Goal: Task Accomplishment & Management: Use online tool/utility

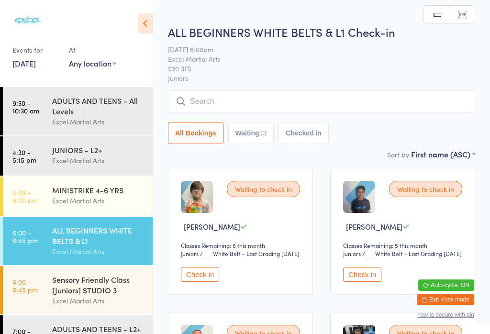
click at [145, 16] on icon at bounding box center [145, 23] width 15 height 20
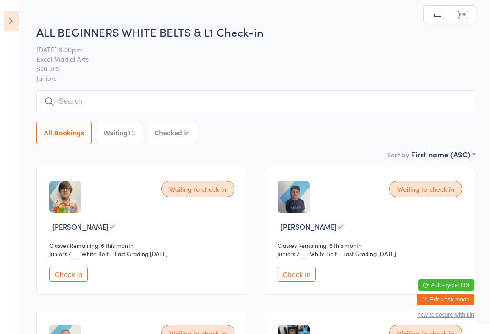
click at [119, 144] on button "Waiting 13" at bounding box center [120, 133] width 46 height 22
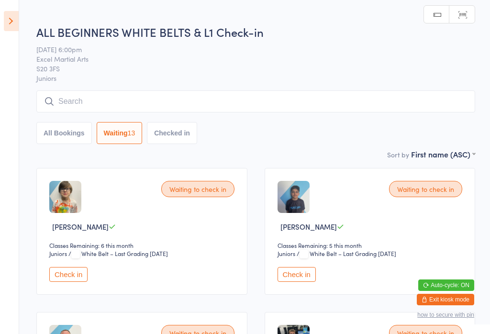
click at [4, 14] on icon at bounding box center [11, 21] width 15 height 20
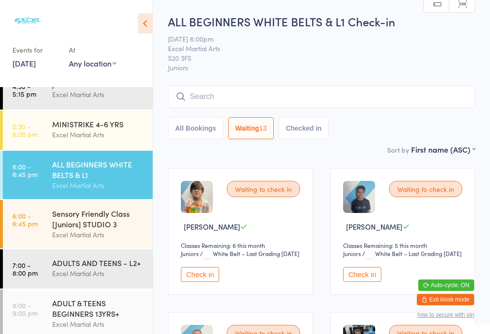
scroll to position [86, 0]
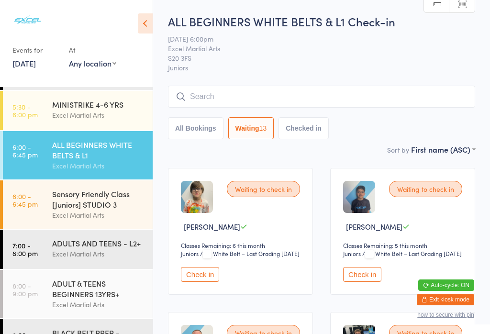
click at [146, 20] on icon at bounding box center [145, 23] width 15 height 20
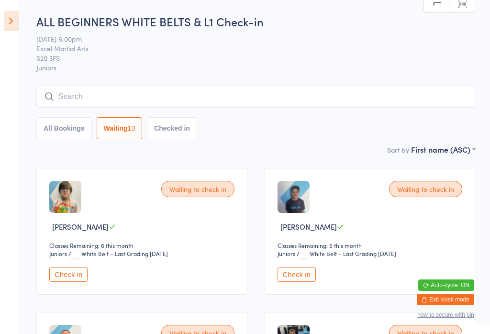
click at [5, 11] on icon at bounding box center [11, 21] width 15 height 20
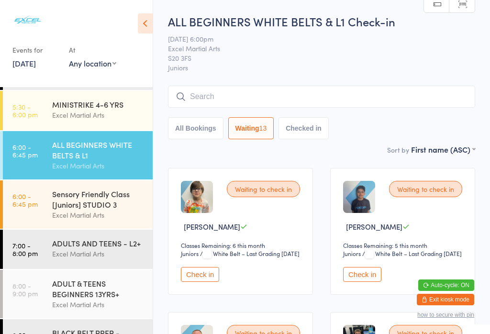
scroll to position [0, 0]
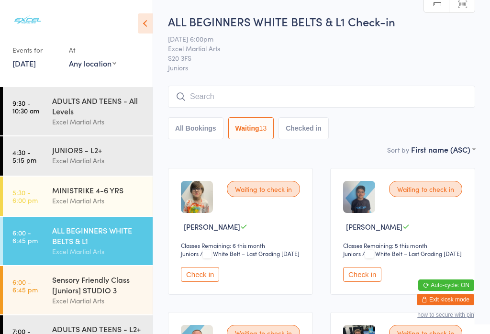
click at [61, 104] on div "ADULTS AND TEENS - All Levels" at bounding box center [98, 105] width 92 height 21
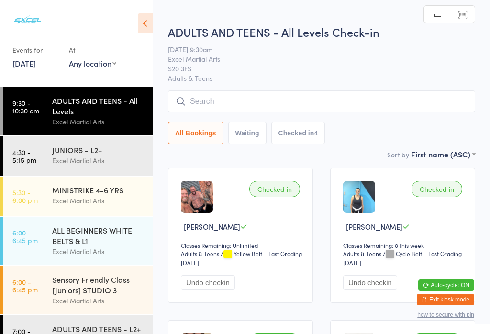
click at [49, 168] on link "4:30 - 5:15 pm JUNIORS - L2+ Excel Martial Arts" at bounding box center [78, 155] width 150 height 39
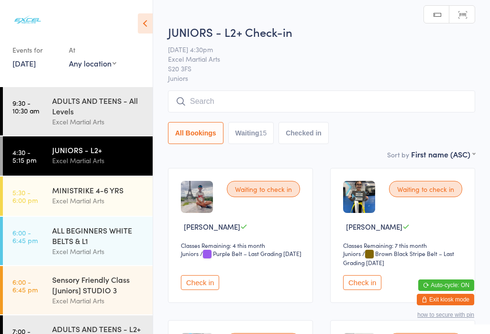
click at [148, 21] on icon at bounding box center [145, 23] width 15 height 20
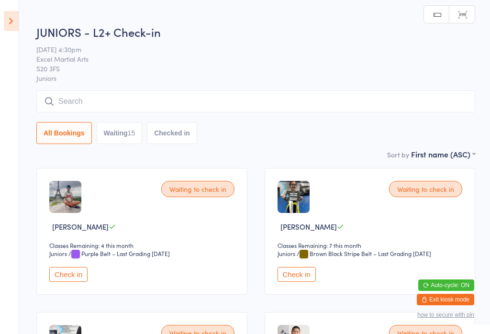
click at [121, 141] on button "Waiting 15" at bounding box center [120, 133] width 46 height 22
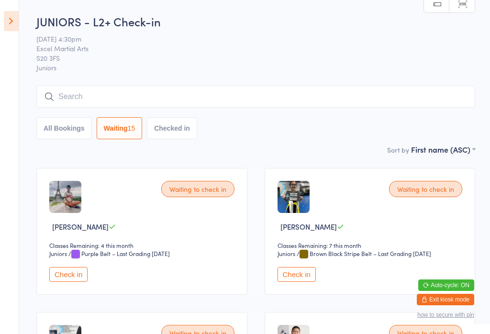
click at [315, 99] on input "search" at bounding box center [255, 97] width 439 height 22
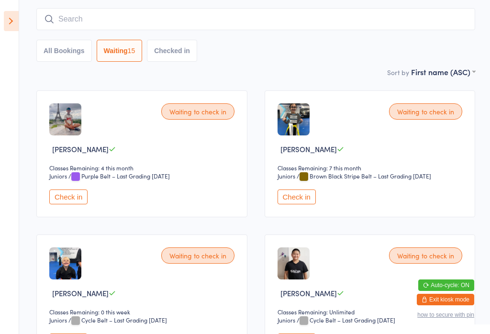
scroll to position [87, 0]
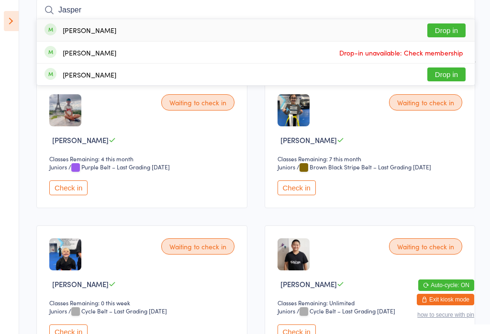
type input "Jasper"
click at [454, 32] on button "Drop in" at bounding box center [446, 30] width 38 height 14
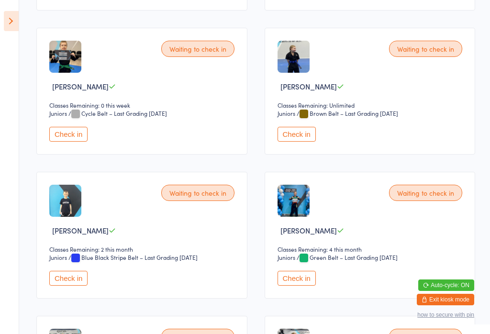
click at [302, 286] on button "Check in" at bounding box center [296, 278] width 38 height 15
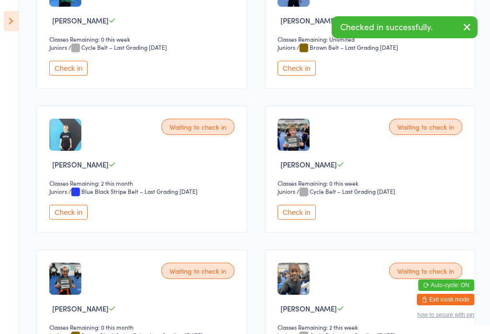
scroll to position [638, 0]
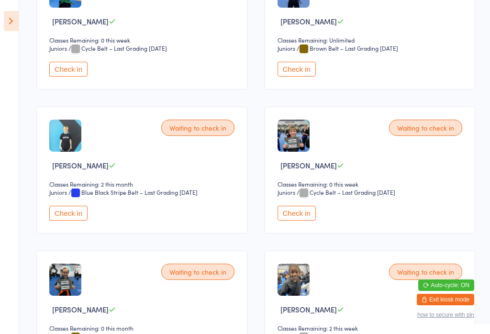
click at [72, 77] on button "Check in" at bounding box center [68, 69] width 38 height 15
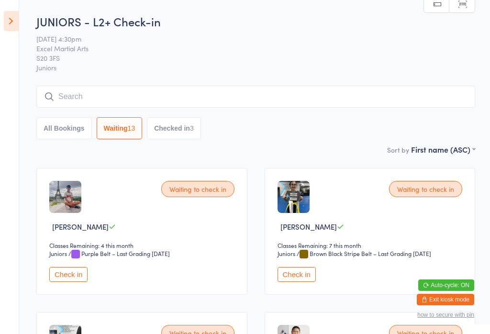
scroll to position [0, 0]
click at [189, 131] on button "Checked in 3" at bounding box center [174, 128] width 54 height 22
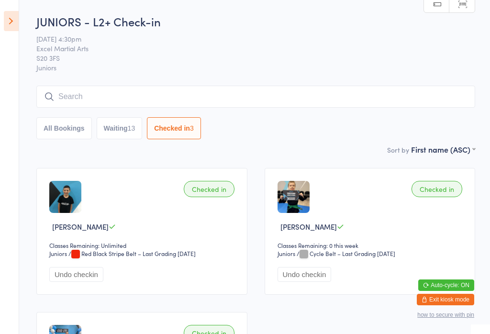
click at [121, 130] on button "Waiting 13" at bounding box center [120, 128] width 46 height 22
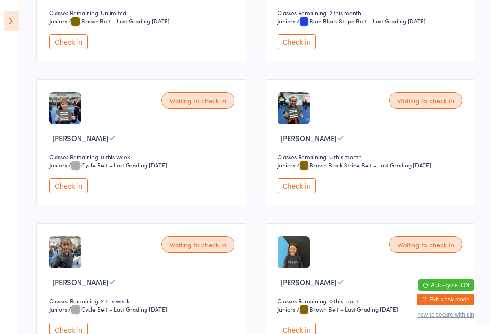
scroll to position [664, 0]
click at [59, 194] on button "Check in" at bounding box center [68, 186] width 38 height 15
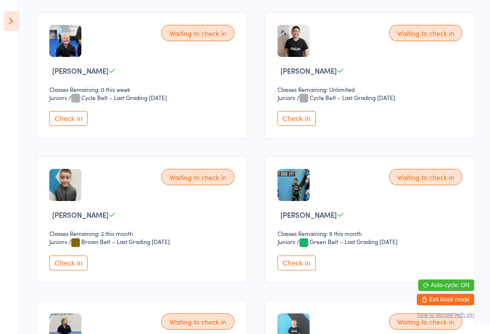
scroll to position [296, 0]
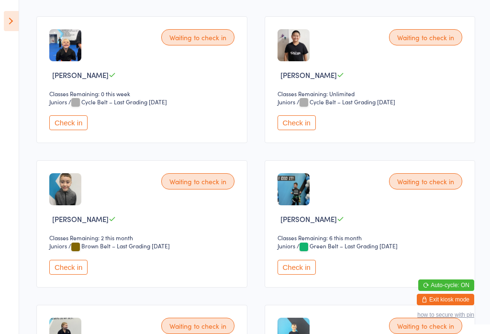
click at [74, 275] on button "Check in" at bounding box center [68, 267] width 38 height 15
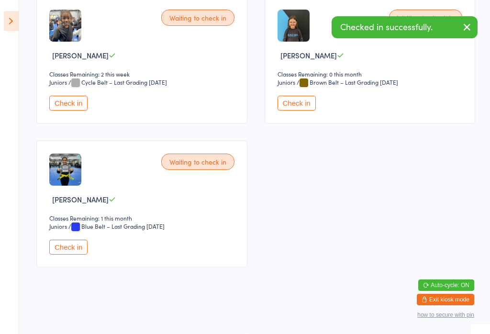
scroll to position [758, 0]
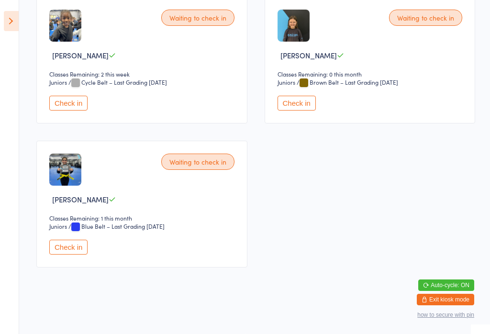
click at [73, 254] on button "Check in" at bounding box center [68, 247] width 38 height 15
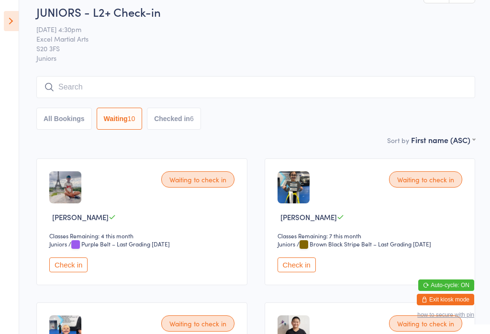
scroll to position [10, 0]
click at [78, 272] on button "Check in" at bounding box center [68, 264] width 38 height 15
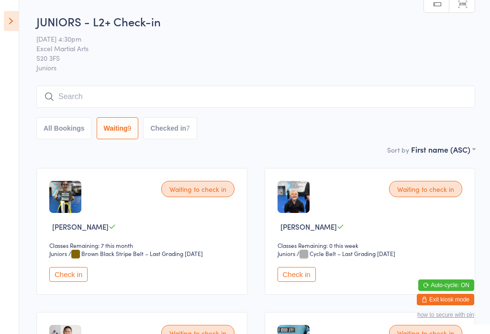
scroll to position [0, 0]
click at [9, 20] on icon at bounding box center [11, 21] width 15 height 20
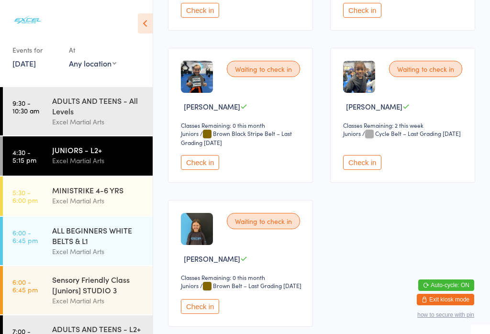
scroll to position [570, 0]
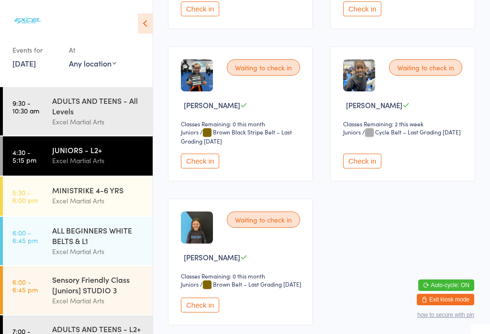
click at [206, 312] on button "Check in" at bounding box center [200, 304] width 38 height 15
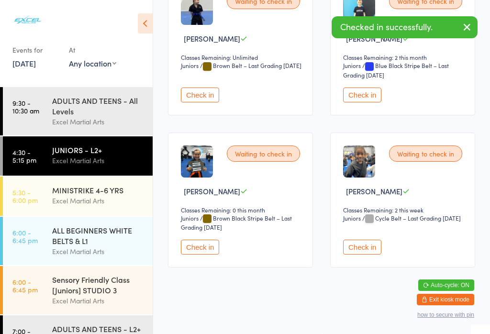
scroll to position [496, 0]
click at [116, 193] on div "MINISTRIKE 4-6 YRS" at bounding box center [98, 190] width 92 height 11
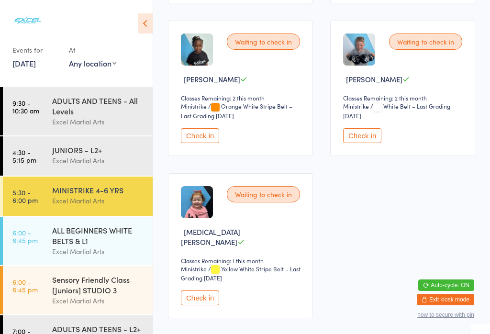
scroll to position [464, 0]
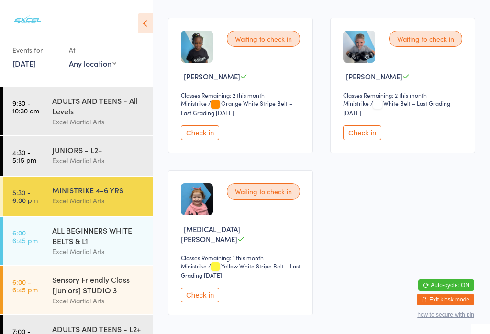
click at [202, 291] on button "Check in" at bounding box center [200, 294] width 38 height 15
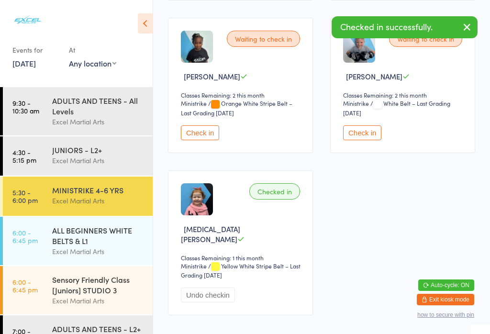
click at [114, 161] on div "Excel Martial Arts" at bounding box center [98, 160] width 92 height 11
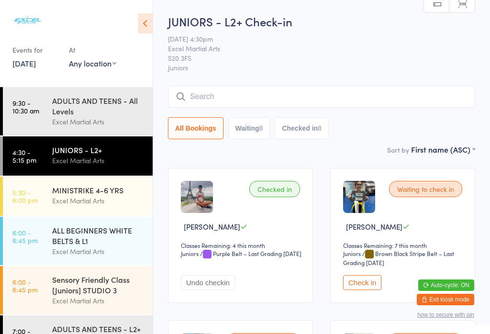
click at [372, 287] on button "Check in" at bounding box center [362, 282] width 38 height 15
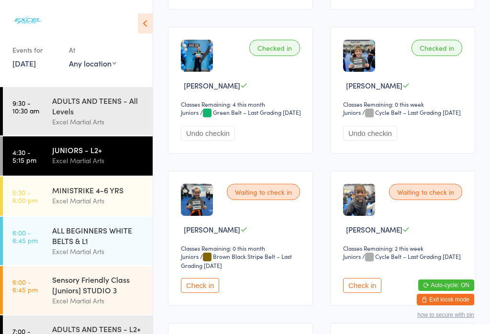
scroll to position [904, 0]
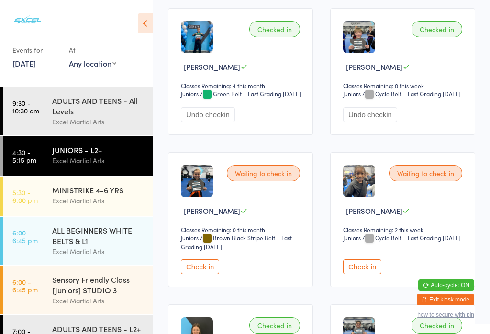
click at [212, 274] on button "Check in" at bounding box center [200, 266] width 38 height 15
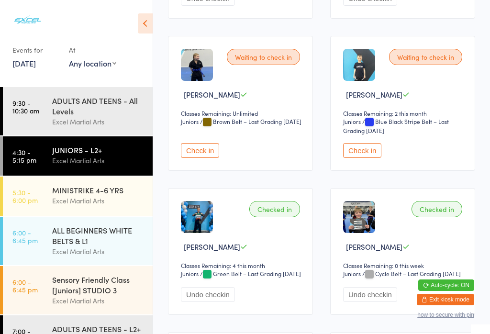
scroll to position [723, 0]
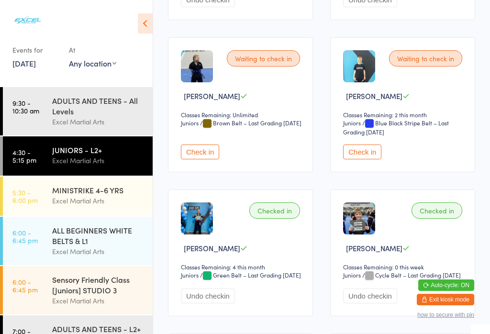
click at [374, 159] on button "Check in" at bounding box center [362, 151] width 38 height 15
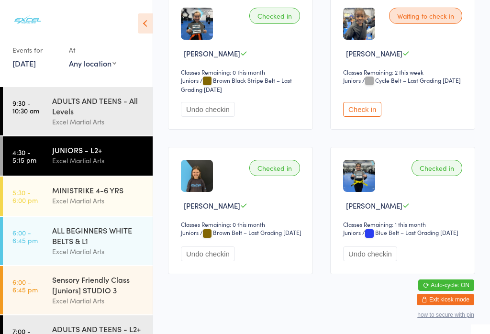
scroll to position [1062, 0]
click at [364, 116] on button "Check in" at bounding box center [362, 108] width 38 height 15
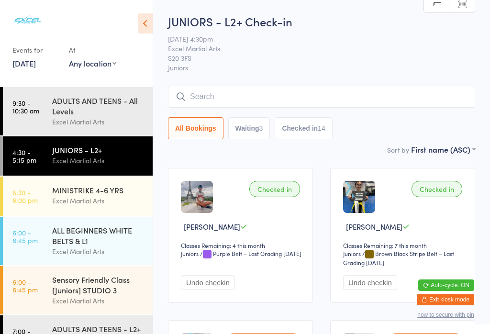
scroll to position [0, 0]
click at [100, 195] on div "MINISTRIKE 4-6 YRS" at bounding box center [98, 190] width 92 height 11
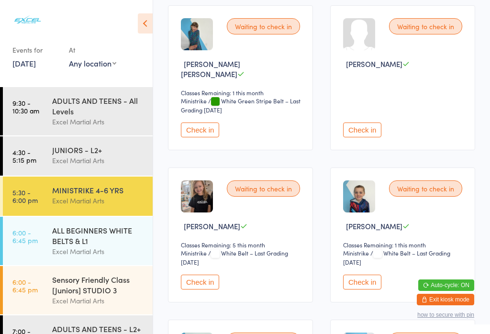
scroll to position [163, 0]
click at [364, 280] on button "Check in" at bounding box center [362, 281] width 38 height 15
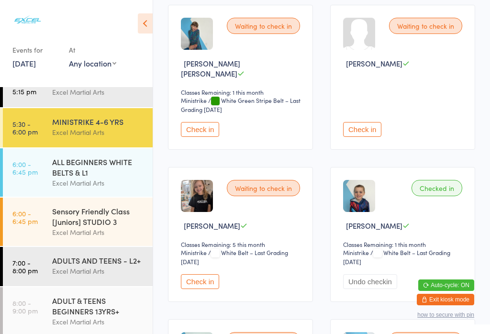
scroll to position [68, 0]
click at [122, 317] on div "ADULT & TEENS BEGINNERS 13YRS+" at bounding box center [98, 306] width 92 height 21
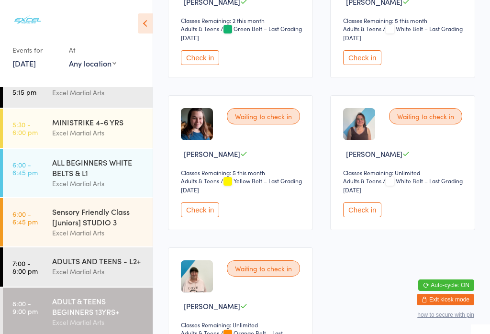
scroll to position [115, 0]
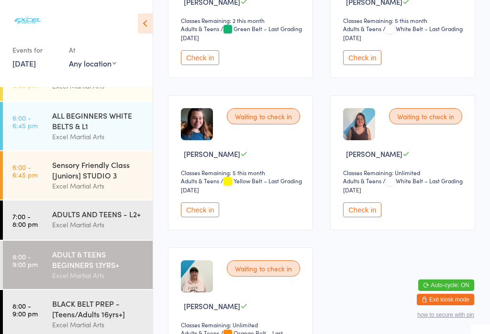
click at [107, 330] on div "Excel Martial Arts" at bounding box center [98, 324] width 92 height 11
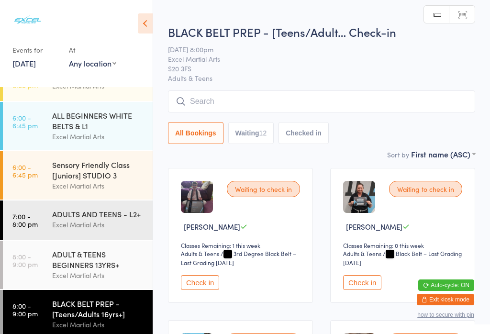
click at [128, 230] on div "Excel Martial Arts" at bounding box center [98, 224] width 92 height 11
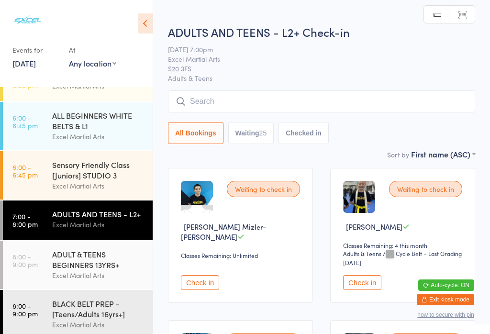
click at [248, 136] on button "Waiting 25" at bounding box center [251, 133] width 46 height 22
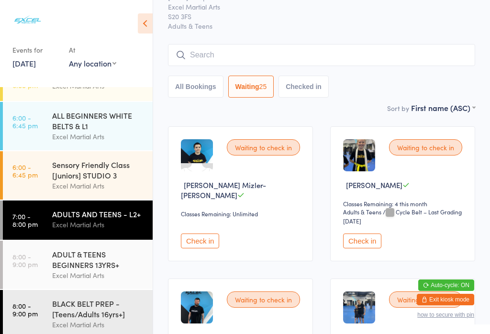
scroll to position [31, 0]
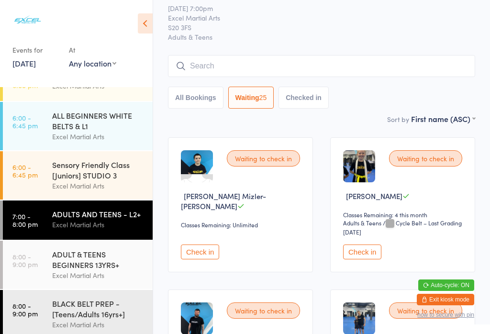
click at [329, 71] on input "search" at bounding box center [321, 66] width 307 height 22
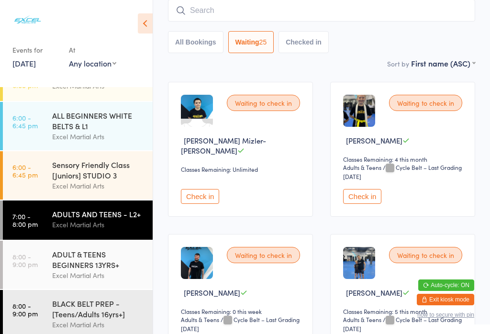
scroll to position [87, 0]
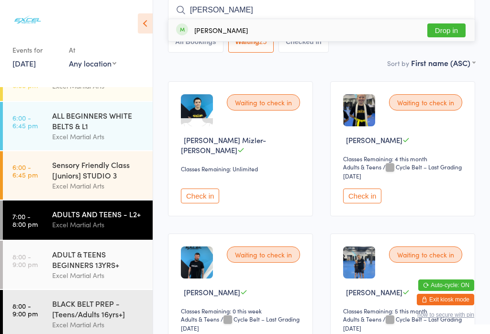
type input "[PERSON_NAME]"
click at [464, 32] on button "Drop in" at bounding box center [446, 30] width 38 height 14
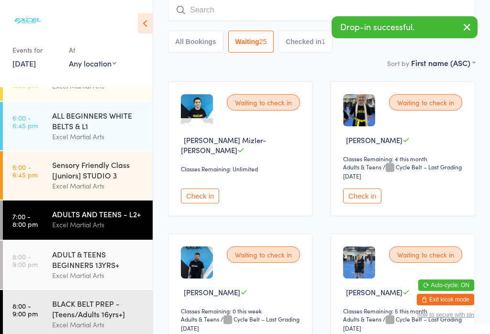
click at [110, 330] on div "Excel Martial Arts" at bounding box center [98, 324] width 92 height 11
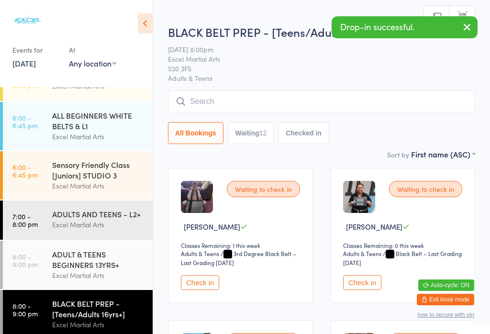
click at [326, 102] on input "search" at bounding box center [321, 101] width 307 height 22
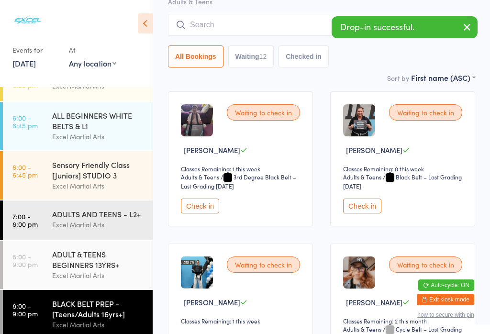
scroll to position [91, 0]
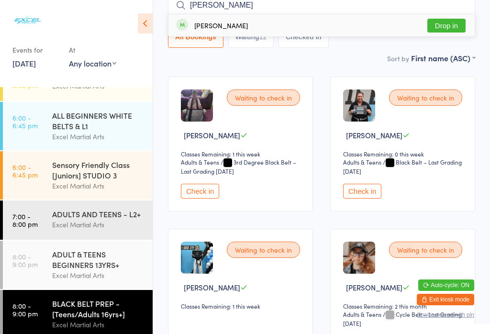
type input "[PERSON_NAME]"
click at [457, 29] on button "Drop in" at bounding box center [446, 26] width 38 height 14
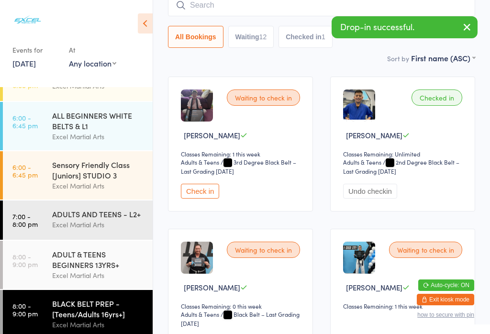
click at [121, 230] on div "Excel Martial Arts" at bounding box center [98, 224] width 92 height 11
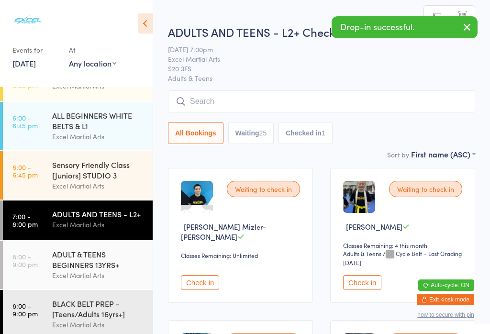
click at [95, 199] on div "Sensory Friendly Class [Juniors] STUDIO 3 Excel Martial Arts" at bounding box center [102, 175] width 100 height 48
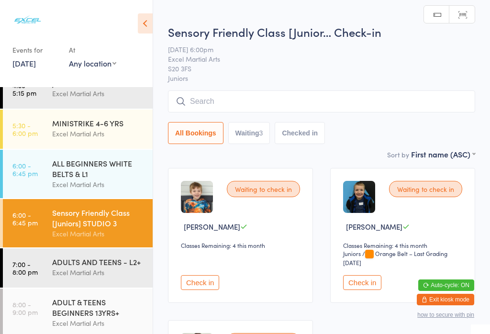
scroll to position [53, 0]
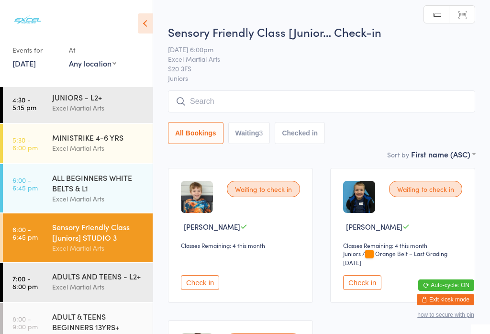
click at [116, 143] on div "MINISTRIKE 4-6 YRS" at bounding box center [98, 137] width 92 height 11
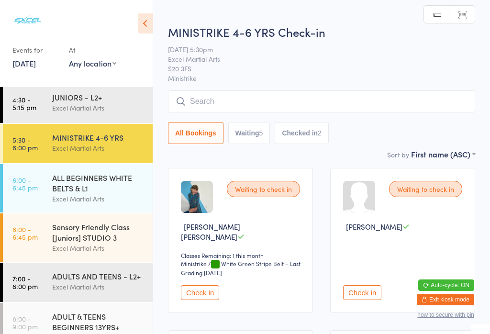
click at [270, 144] on button "Waiting 5" at bounding box center [249, 133] width 42 height 22
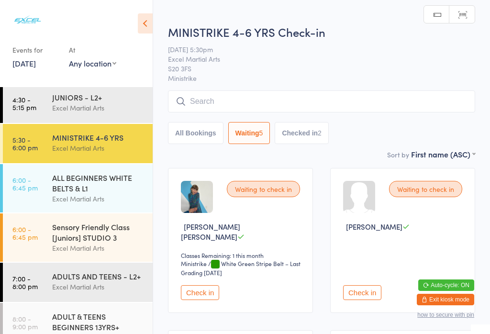
click at [140, 33] on icon at bounding box center [145, 23] width 15 height 20
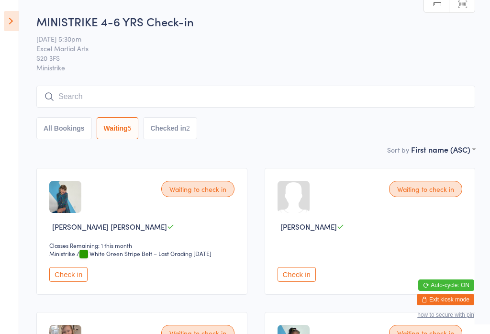
click at [64, 131] on button "All Bookings" at bounding box center [63, 128] width 55 height 22
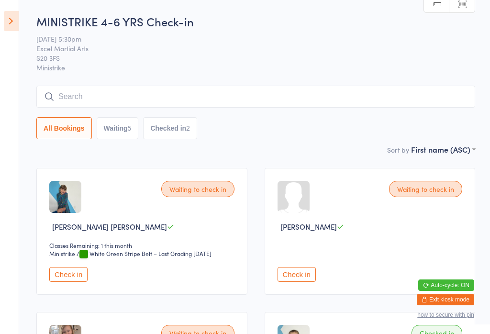
click at [16, 23] on icon at bounding box center [11, 21] width 15 height 20
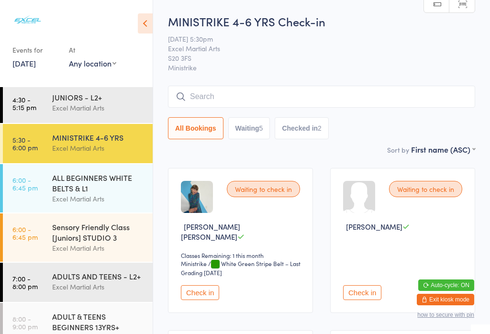
click at [67, 143] on div "MINISTRIKE 4-6 YRS" at bounding box center [98, 137] width 92 height 11
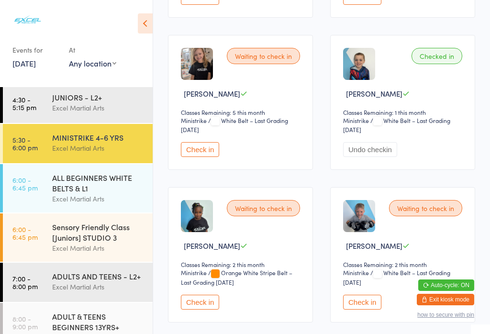
scroll to position [296, 0]
click at [196, 143] on button "Check in" at bounding box center [200, 149] width 38 height 15
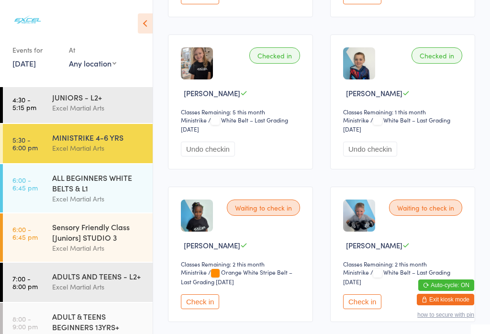
click at [52, 108] on link "4:30 - 5:15 pm JUNIORS - L2+ Excel Martial Arts" at bounding box center [78, 103] width 150 height 39
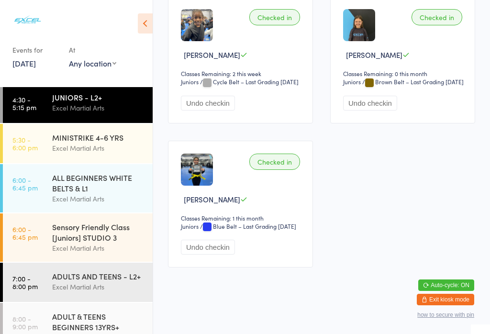
scroll to position [1259, 0]
click at [202, 254] on button "Undo checkin" at bounding box center [208, 247] width 54 height 15
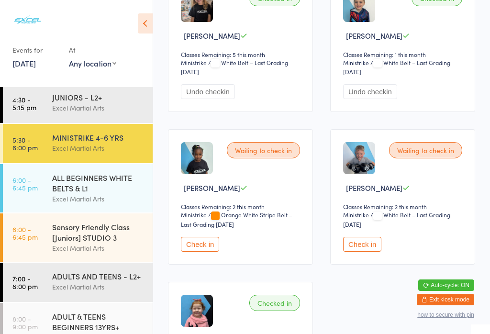
scroll to position [362, 0]
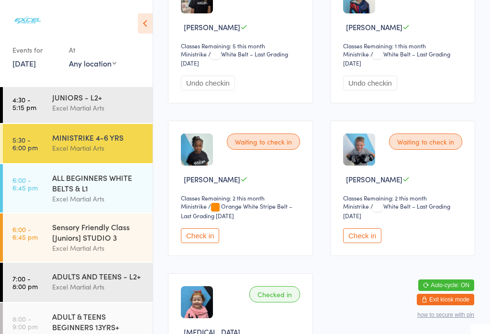
click at [370, 239] on button "Check in" at bounding box center [362, 235] width 38 height 15
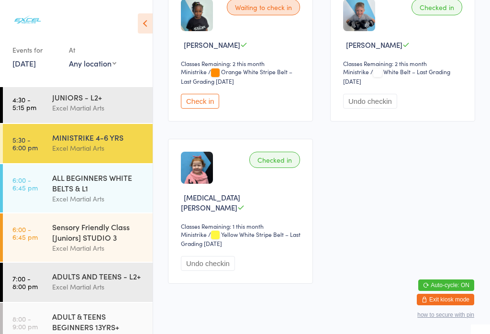
scroll to position [496, 0]
click at [105, 198] on div "Excel Martial Arts" at bounding box center [98, 198] width 92 height 11
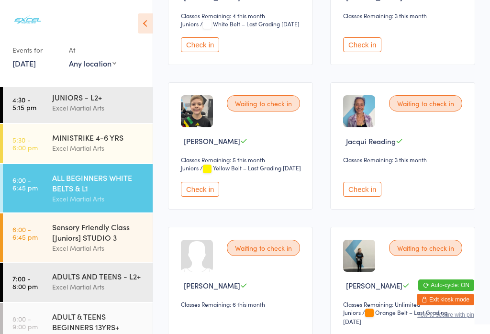
scroll to position [374, 0]
click at [97, 107] on div "Excel Martial Arts" at bounding box center [98, 107] width 92 height 11
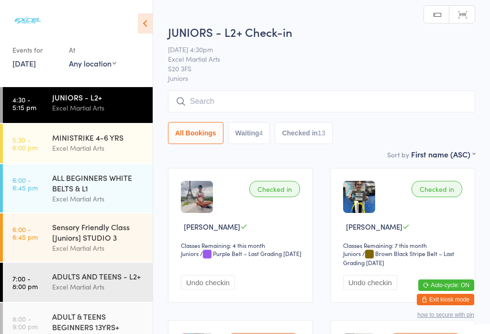
click at [63, 193] on div "ALL BEGINNERS WHITE BELTS & L1" at bounding box center [98, 182] width 92 height 21
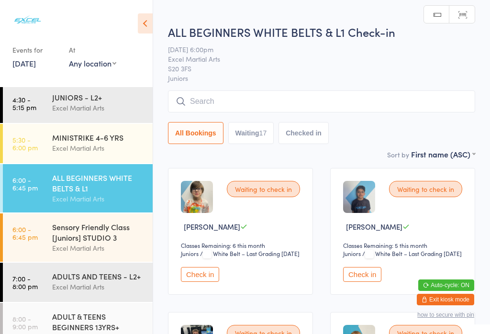
click at [101, 143] on div "MINISTRIKE 4-6 YRS" at bounding box center [98, 137] width 92 height 11
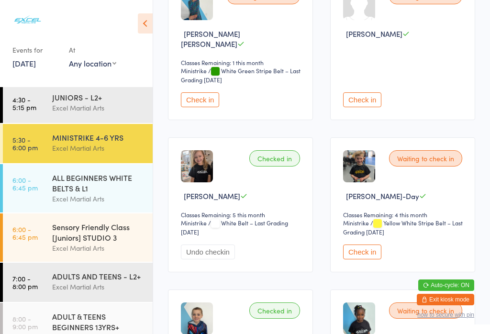
scroll to position [192, 0]
click at [54, 192] on div "ALL BEGINNERS WHITE BELTS & L1" at bounding box center [98, 182] width 92 height 21
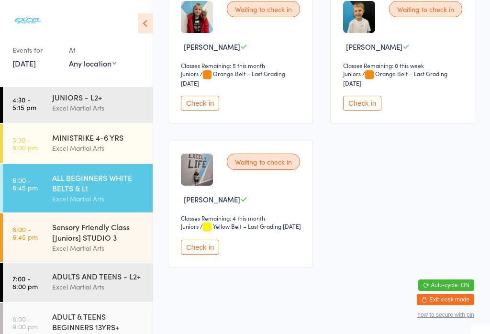
scroll to position [1273, 0]
click at [99, 145] on div "Excel Martial Arts" at bounding box center [98, 148] width 92 height 11
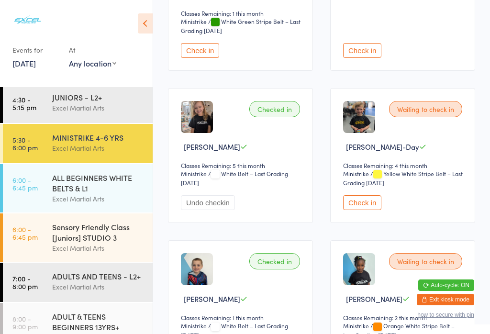
scroll to position [242, 0]
click at [367, 201] on button "Check in" at bounding box center [362, 203] width 38 height 15
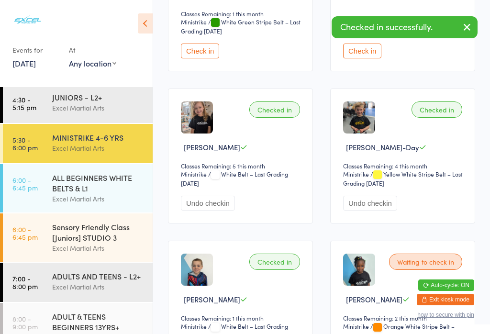
click at [113, 193] on div "ALL BEGINNERS WHITE BELTS & L1" at bounding box center [98, 182] width 92 height 21
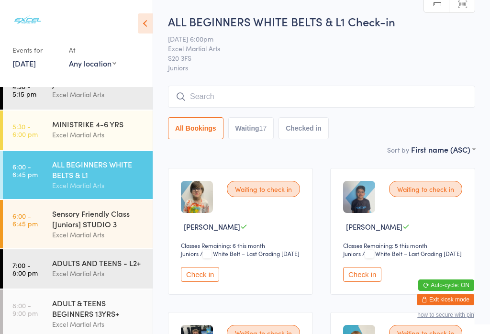
scroll to position [55, 0]
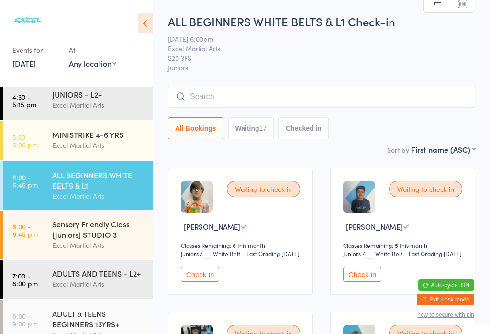
click at [81, 190] on div "ALL BEGINNERS WHITE BELTS & L1" at bounding box center [98, 179] width 92 height 21
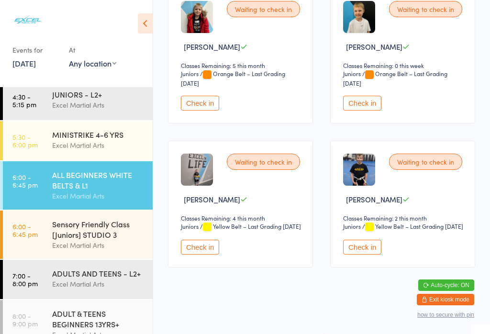
scroll to position [1273, 0]
click at [369, 254] on button "Check in" at bounding box center [362, 247] width 38 height 15
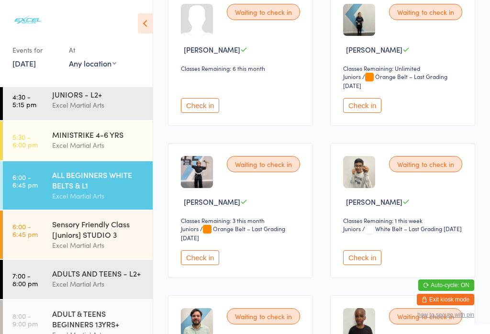
scroll to position [604, 0]
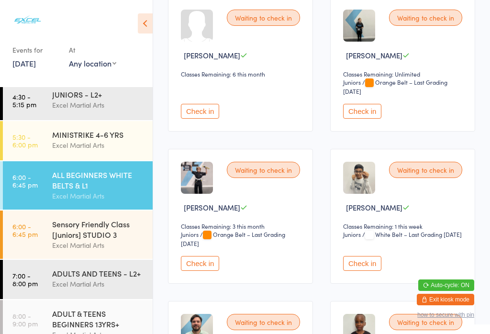
click at [112, 137] on div "MINISTRIKE 4-6 YRS" at bounding box center [98, 134] width 92 height 11
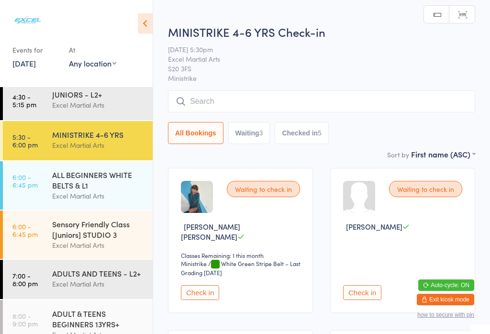
click at [209, 287] on button "Check in" at bounding box center [200, 292] width 38 height 15
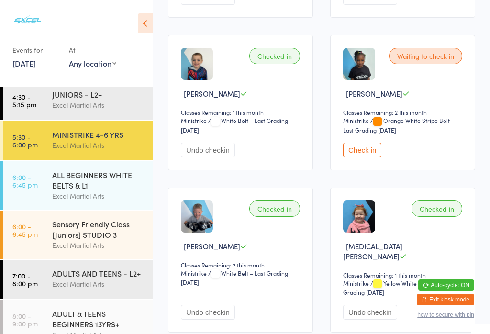
scroll to position [443, 0]
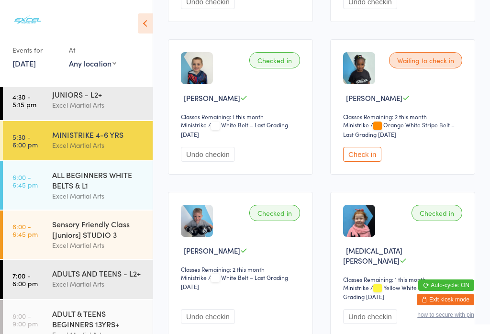
click at [368, 160] on button "Check in" at bounding box center [362, 154] width 38 height 15
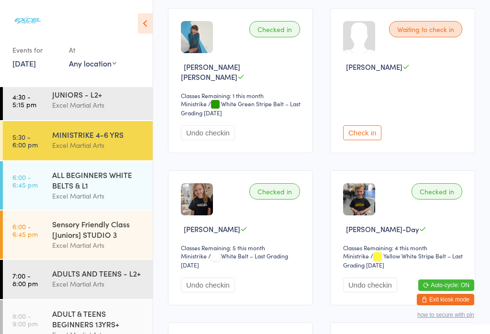
scroll to position [145, 0]
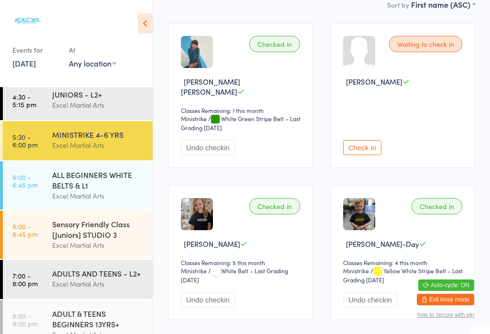
click at [95, 187] on div "ALL BEGINNERS WHITE BELTS & L1" at bounding box center [98, 179] width 92 height 21
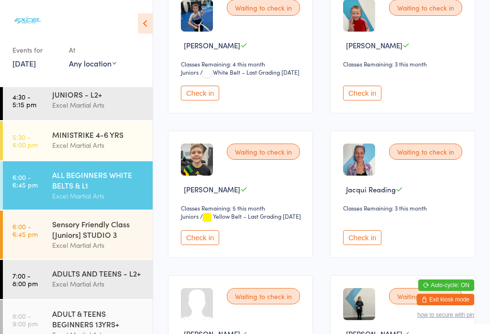
scroll to position [326, 0]
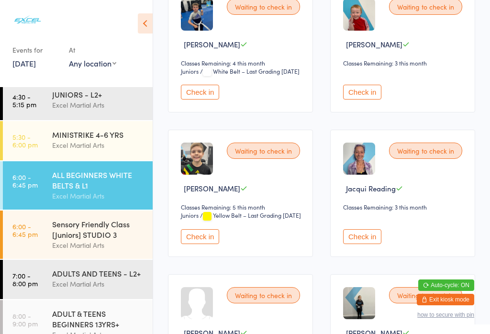
click at [362, 244] on button "Check in" at bounding box center [362, 236] width 38 height 15
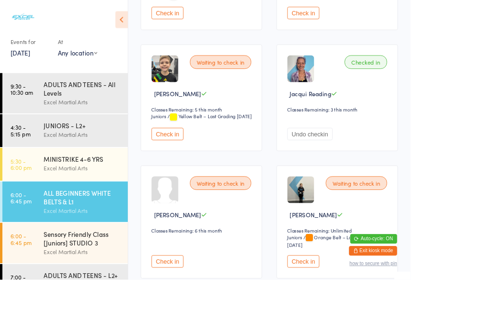
scroll to position [427, 0]
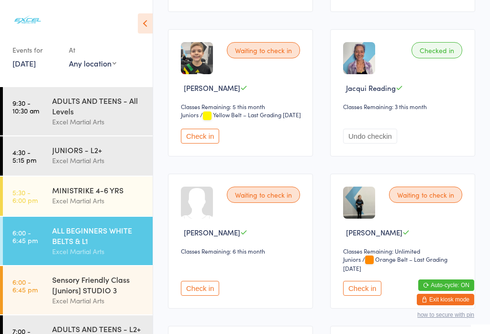
click at [392, 143] on button "Undo checkin" at bounding box center [370, 136] width 54 height 15
click at [377, 143] on button "Check in" at bounding box center [362, 136] width 38 height 15
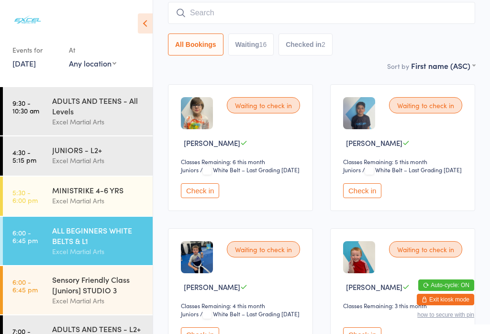
scroll to position [0, 0]
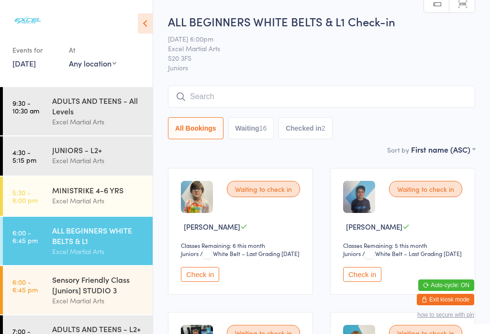
click at [324, 96] on input "search" at bounding box center [321, 97] width 307 height 22
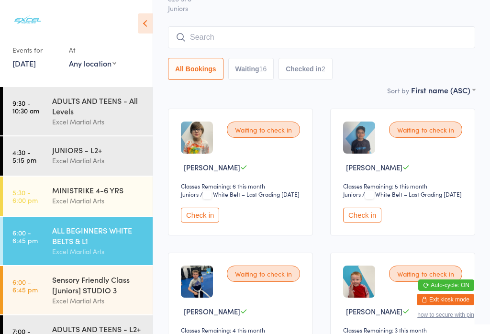
scroll to position [87, 0]
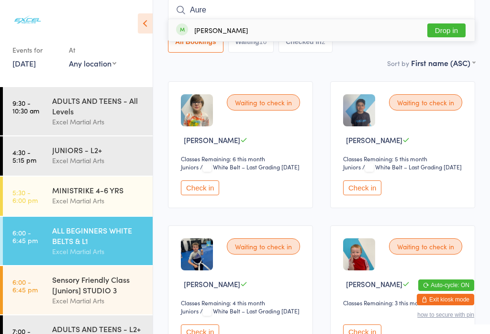
type input "Aure"
click at [444, 34] on button "Drop in" at bounding box center [446, 30] width 38 height 14
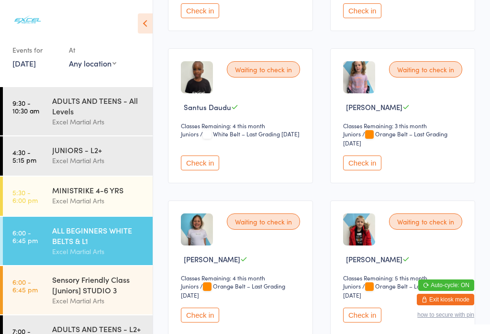
scroll to position [981, 0]
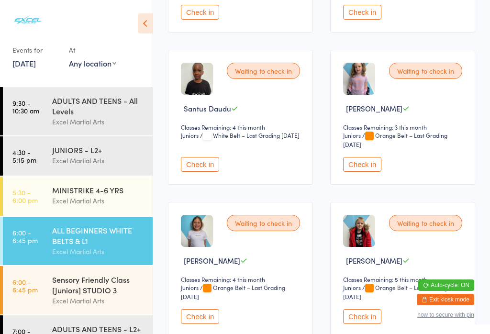
click at [355, 172] on button "Check in" at bounding box center [362, 164] width 38 height 15
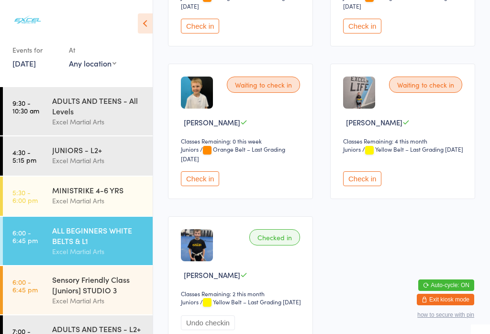
scroll to position [1264, 0]
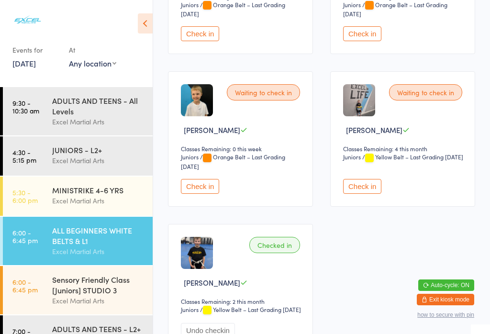
click at [190, 194] on button "Check in" at bounding box center [200, 186] width 38 height 15
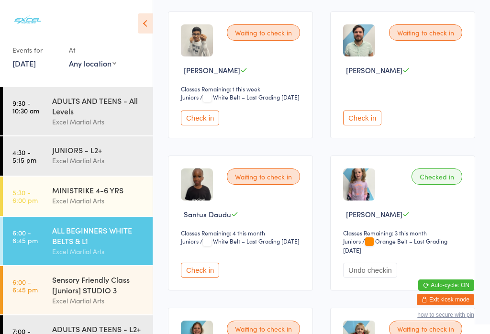
scroll to position [875, 0]
click at [357, 126] on button "Check in" at bounding box center [362, 118] width 38 height 15
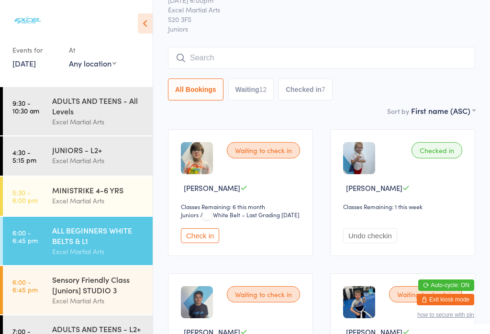
scroll to position [39, 0]
click at [205, 242] on button "Check in" at bounding box center [200, 235] width 38 height 15
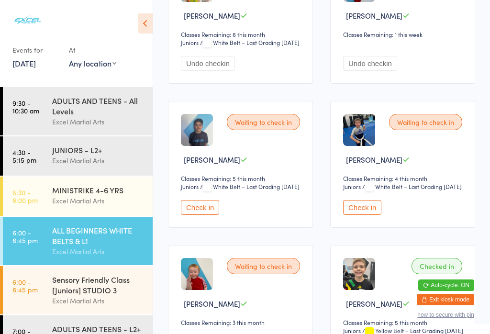
scroll to position [212, 0]
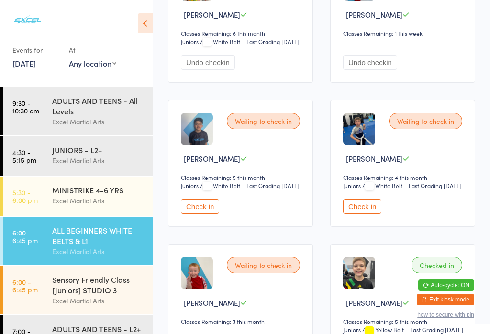
click at [378, 214] on button "Check in" at bounding box center [362, 206] width 38 height 15
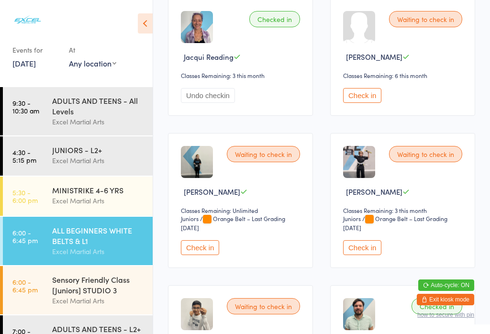
scroll to position [603, 0]
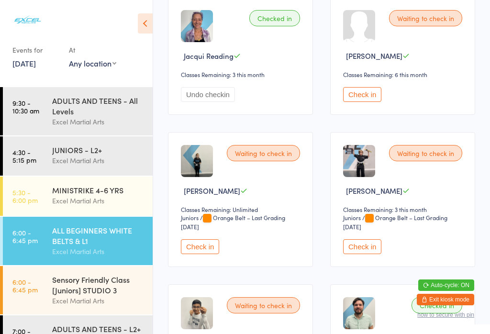
click at [352, 254] on button "Check in" at bounding box center [362, 246] width 38 height 15
click at [191, 254] on button "Check in" at bounding box center [200, 246] width 38 height 15
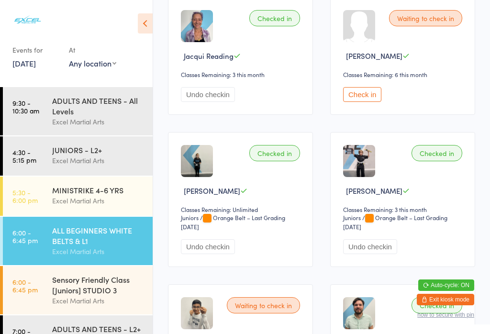
click at [87, 295] on div "Sensory Friendly Class [Juniors] STUDIO 3" at bounding box center [98, 284] width 92 height 21
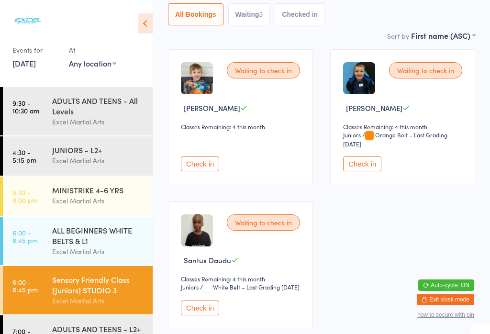
scroll to position [120, 0]
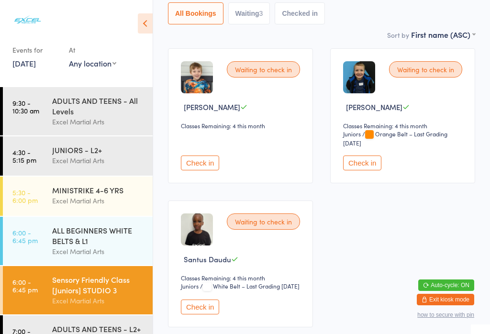
click at [201, 170] on button "Check in" at bounding box center [200, 162] width 38 height 15
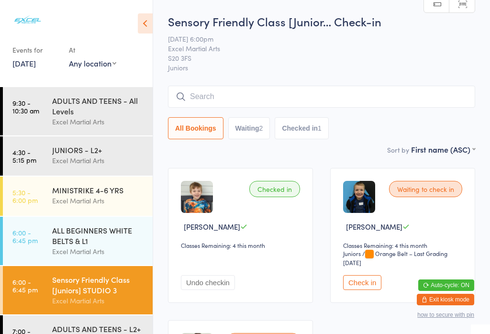
scroll to position [0, 0]
click at [228, 96] on input "search" at bounding box center [321, 97] width 307 height 22
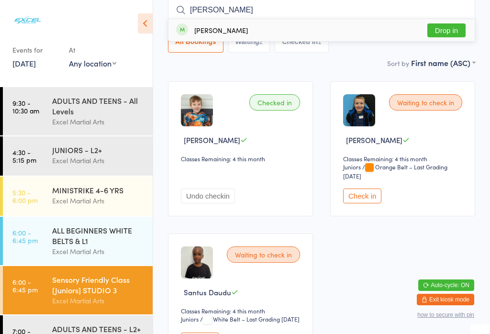
click at [411, 19] on input "[PERSON_NAME]" at bounding box center [321, 10] width 307 height 22
type input "[PERSON_NAME]"
click at [447, 32] on button "Drop in" at bounding box center [446, 30] width 38 height 14
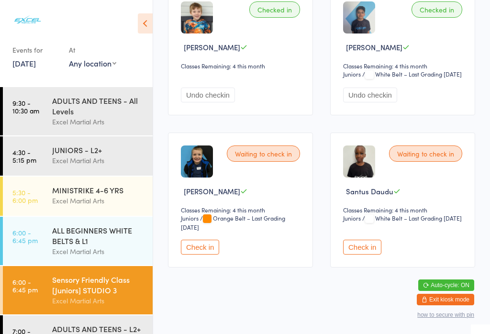
scroll to position [185, 0]
click at [40, 148] on link "4:30 - 5:15 pm JUNIORS - L2+ Excel Martial Arts" at bounding box center [78, 155] width 150 height 39
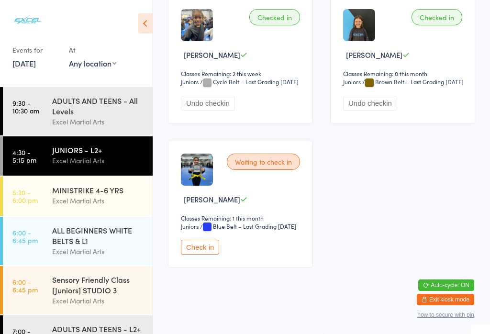
scroll to position [1273, 0]
click at [41, 149] on link "4:30 - 5:15 pm JUNIORS - L2+ Excel Martial Arts" at bounding box center [78, 155] width 150 height 39
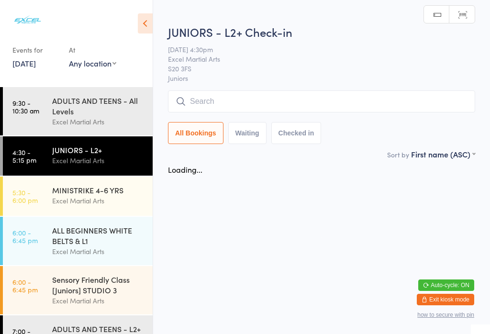
click at [45, 158] on html "You have now entered Kiosk Mode. Members will be able to check themselves in us…" at bounding box center [245, 167] width 490 height 334
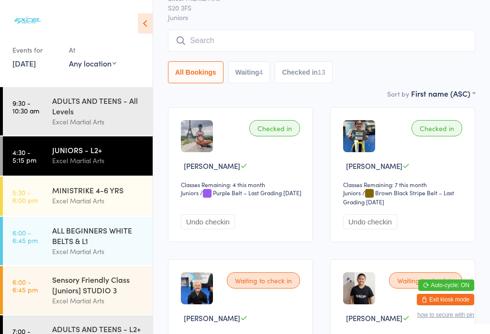
scroll to position [66, 0]
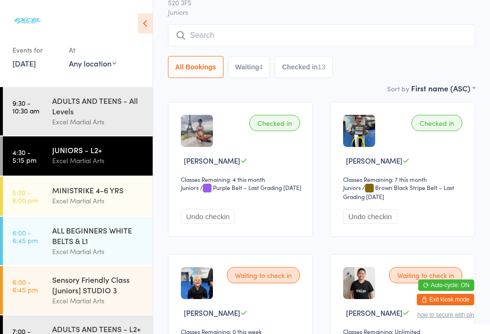
click at [92, 252] on div "Excel Martial Arts" at bounding box center [98, 251] width 92 height 11
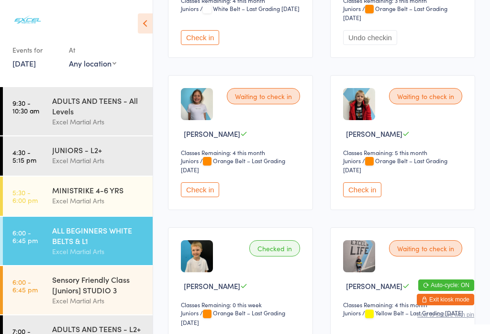
scroll to position [1113, 0]
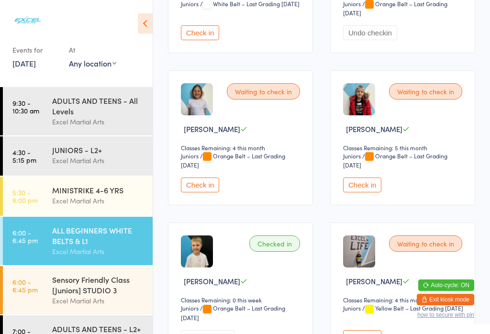
click at [211, 192] on button "Check in" at bounding box center [200, 184] width 38 height 15
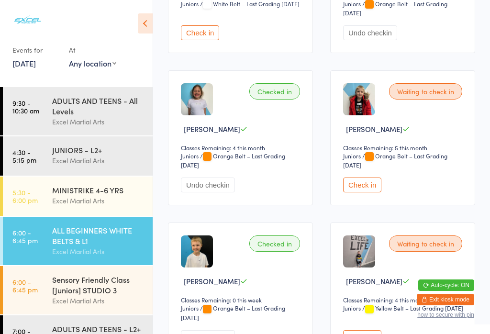
click at [17, 209] on link "5:30 - 6:00 pm MINISTRIKE 4-6 YRS Excel Martial Arts" at bounding box center [78, 195] width 150 height 39
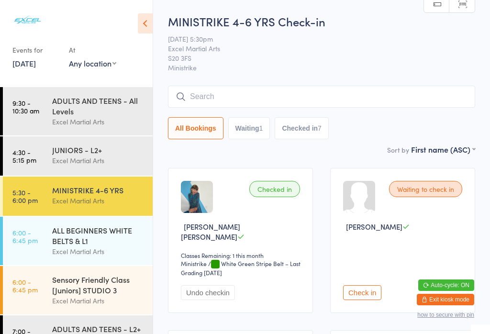
click at [24, 241] on time "6:00 - 6:45 pm" at bounding box center [24, 236] width 25 height 15
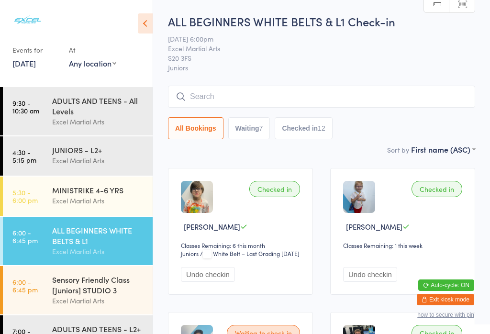
click at [341, 108] on input "search" at bounding box center [321, 97] width 307 height 22
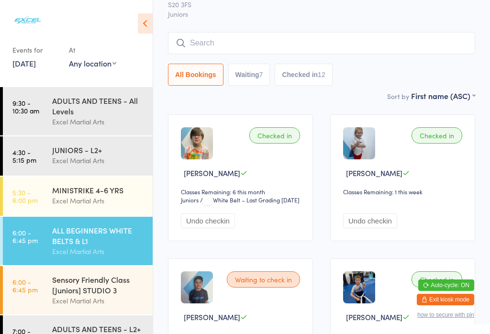
scroll to position [87, 0]
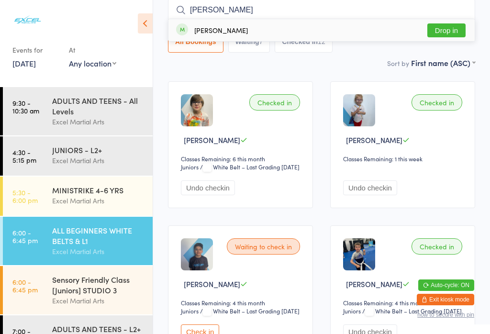
type input "[PERSON_NAME]"
click at [445, 25] on button "Drop in" at bounding box center [446, 30] width 38 height 14
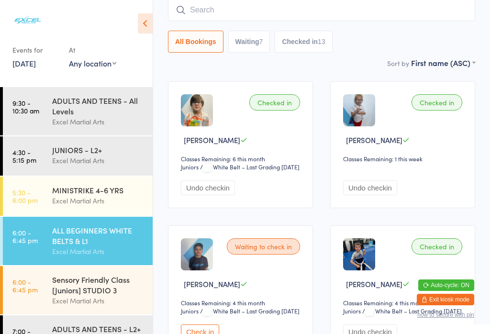
click at [246, 45] on button "Waiting 7" at bounding box center [249, 42] width 42 height 22
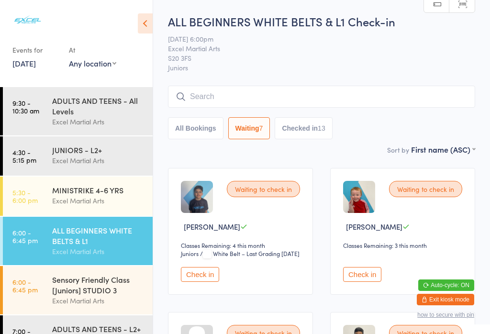
scroll to position [0, 0]
click at [306, 125] on button "Checked in 13" at bounding box center [303, 128] width 57 height 22
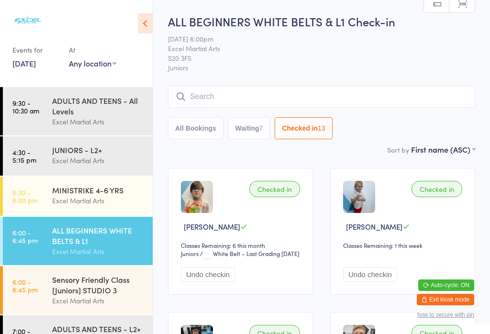
click at [251, 133] on button "Waiting 7" at bounding box center [249, 128] width 42 height 22
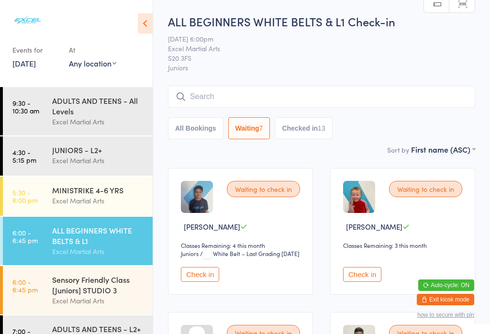
click at [142, 17] on icon at bounding box center [145, 23] width 15 height 20
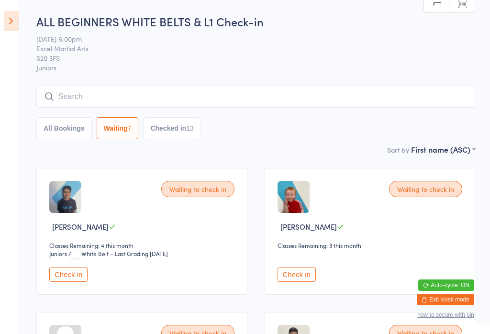
click at [71, 132] on button "All Bookings" at bounding box center [63, 128] width 55 height 22
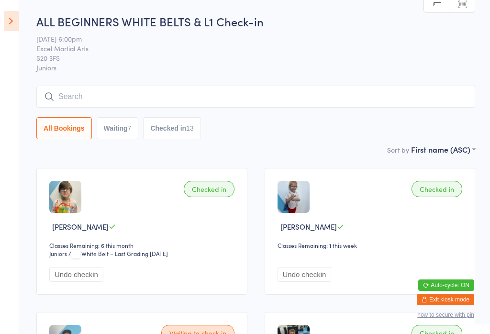
click at [12, 22] on icon at bounding box center [11, 21] width 15 height 20
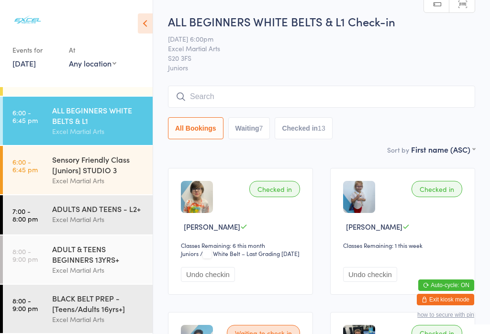
scroll to position [130, 0]
click at [123, 210] on div "ADULTS AND TEENS - L2+" at bounding box center [98, 208] width 92 height 11
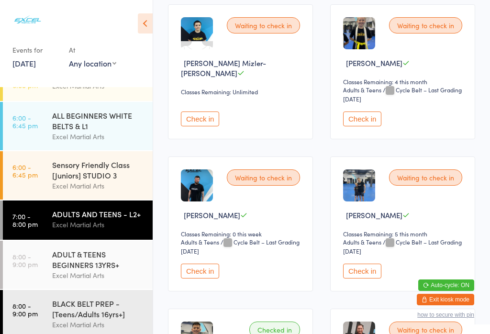
scroll to position [162, 0]
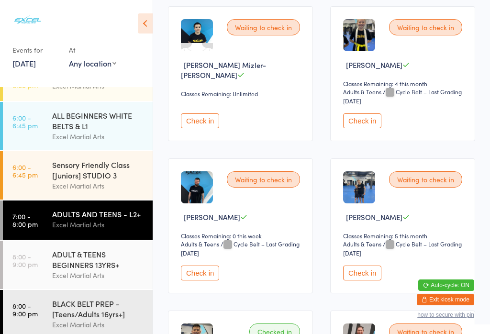
click at [369, 280] on button "Check in" at bounding box center [362, 272] width 38 height 15
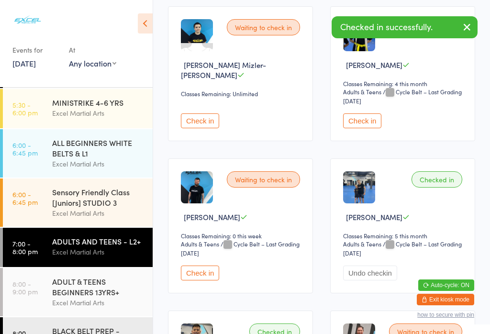
scroll to position [49, 0]
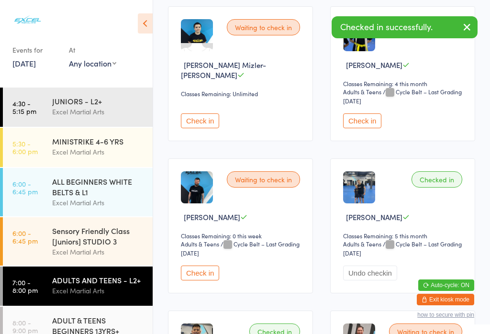
click at [111, 191] on div "ALL BEGINNERS WHITE BELTS & L1" at bounding box center [98, 186] width 92 height 21
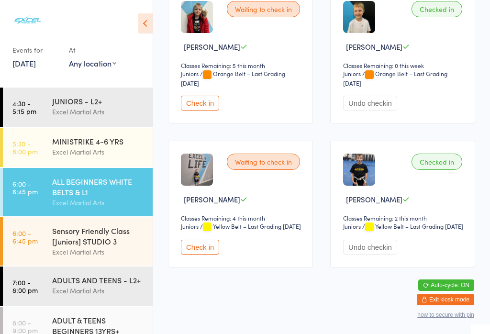
scroll to position [1411, 0]
click at [207, 254] on button "Check in" at bounding box center [200, 247] width 38 height 15
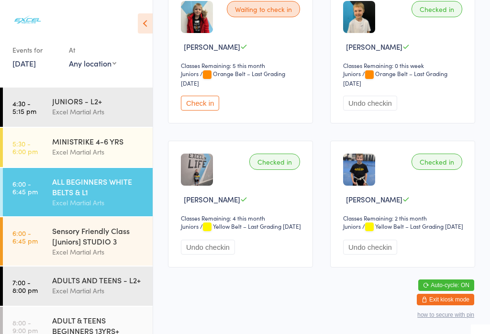
click at [200, 99] on button "Check in" at bounding box center [200, 103] width 38 height 15
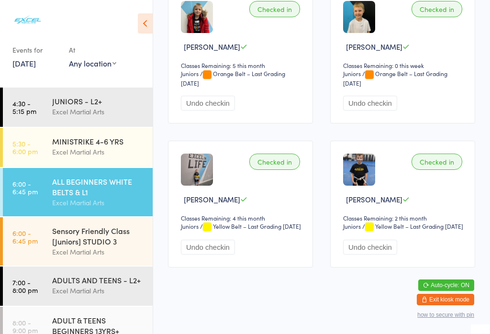
click at [87, 244] on div "Sensory Friendly Class [Juniors] STUDIO 3" at bounding box center [98, 235] width 92 height 21
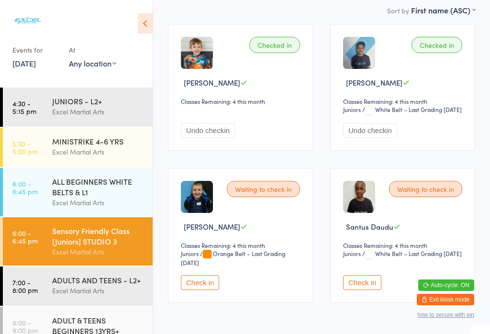
scroll to position [147, 0]
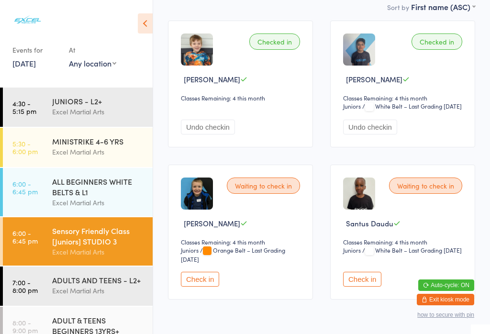
click at [201, 286] on button "Check in" at bounding box center [200, 279] width 38 height 15
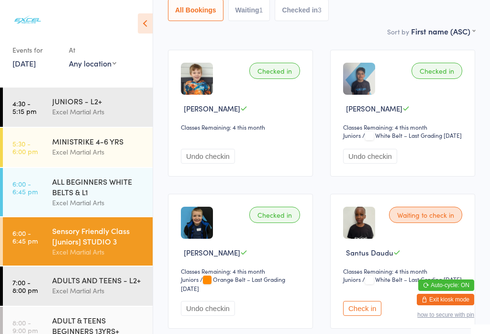
scroll to position [134, 0]
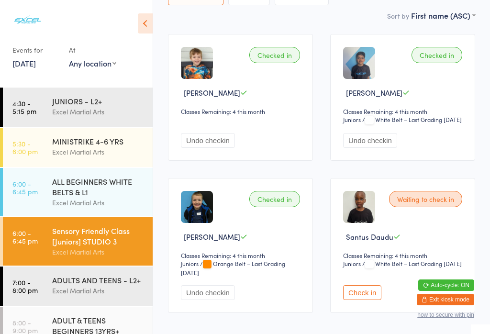
click at [32, 300] on link "7:00 - 8:00 pm ADULTS AND TEENS - L2+ Excel Martial Arts" at bounding box center [78, 285] width 150 height 39
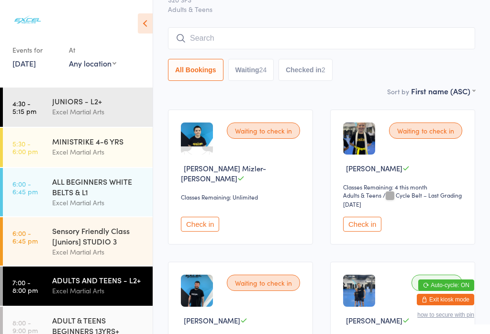
scroll to position [64, 0]
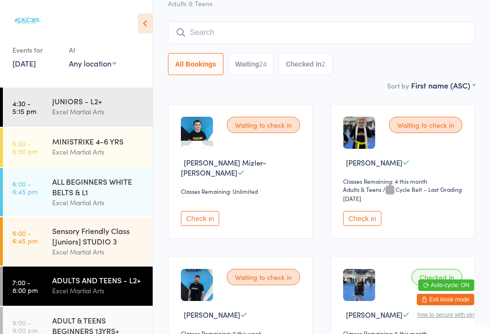
click at [211, 27] on input "search" at bounding box center [321, 33] width 307 height 22
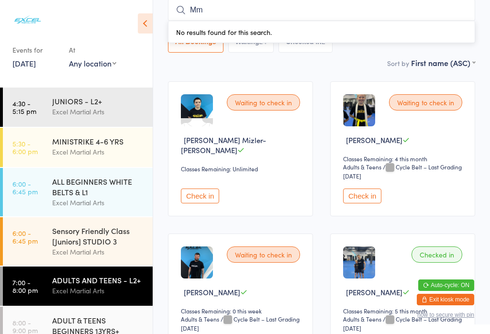
type input "M"
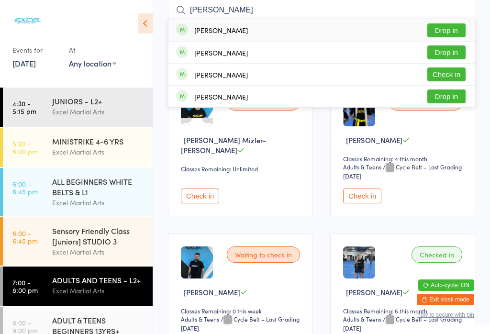
type input "[PERSON_NAME]"
click at [445, 31] on button "Drop in" at bounding box center [446, 30] width 38 height 14
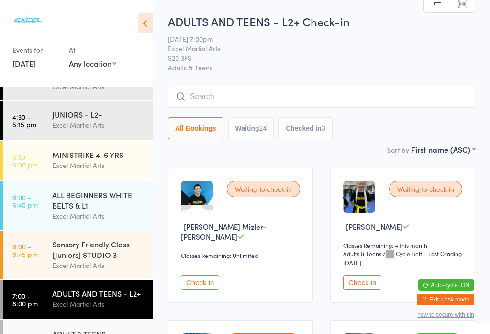
scroll to position [0, 0]
click at [107, 298] on div "ADULTS AND TEENS - L2+" at bounding box center [98, 293] width 92 height 11
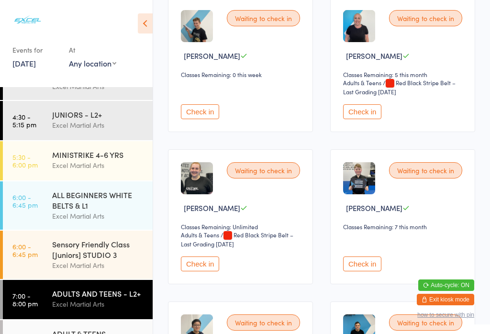
scroll to position [1695, 0]
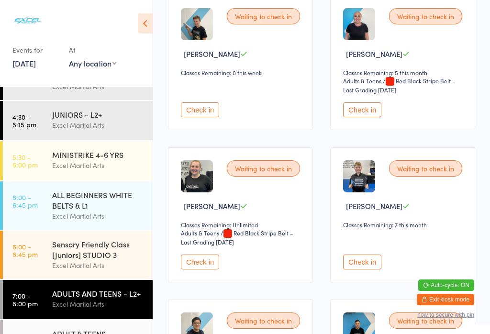
click at [373, 117] on button "Check in" at bounding box center [362, 109] width 38 height 15
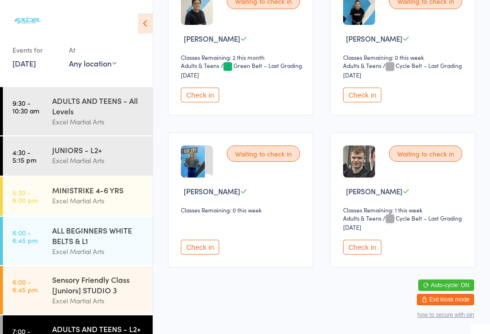
scroll to position [2022, 0]
click at [201, 254] on button "Check in" at bounding box center [200, 247] width 38 height 15
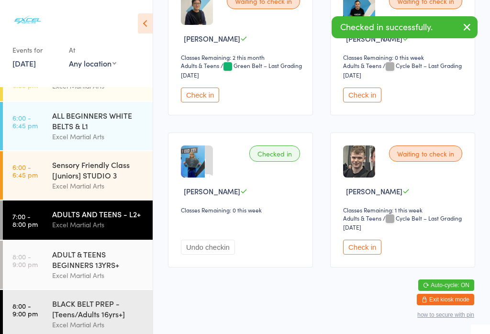
scroll to position [114, 0]
click at [60, 319] on div "BLACK BELT PREP - [Teens/Adults 16yrs+]" at bounding box center [98, 308] width 92 height 21
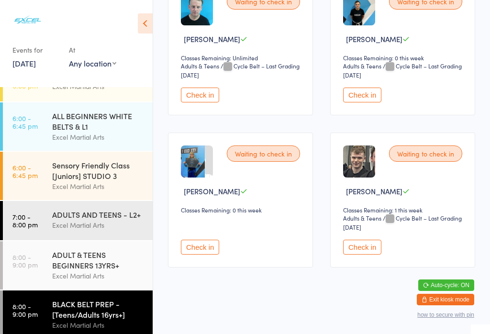
scroll to position [806, 0]
click at [205, 254] on button "Check in" at bounding box center [200, 247] width 38 height 15
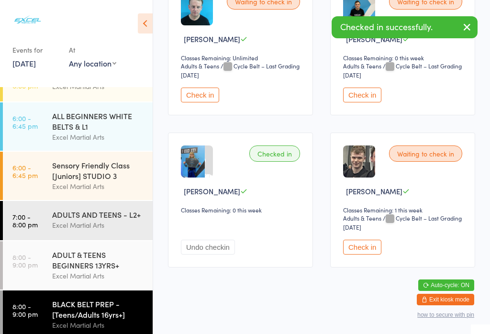
click at [83, 277] on div "Excel Martial Arts" at bounding box center [98, 275] width 92 height 11
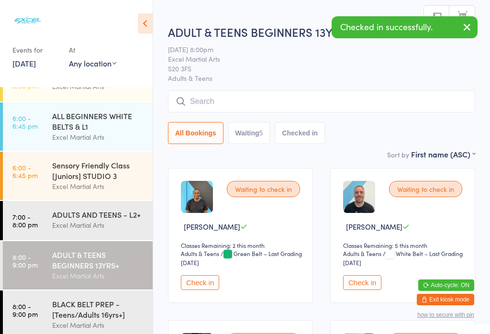
click at [74, 231] on div "Excel Martial Arts" at bounding box center [98, 225] width 92 height 11
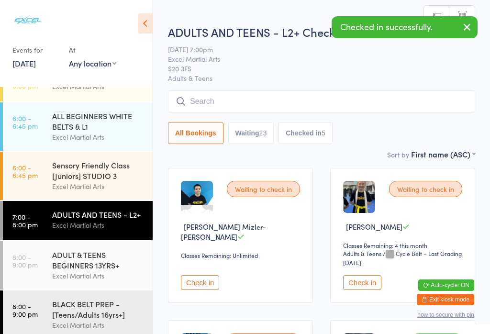
click at [79, 176] on div "Sensory Friendly Class [Juniors] STUDIO 3" at bounding box center [98, 170] width 92 height 21
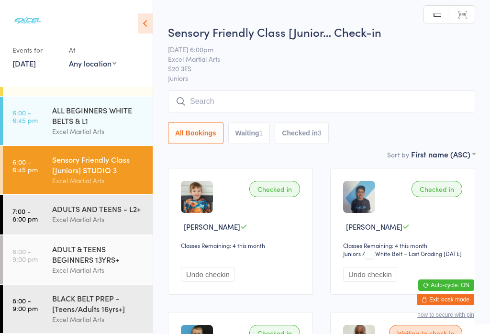
scroll to position [130, 0]
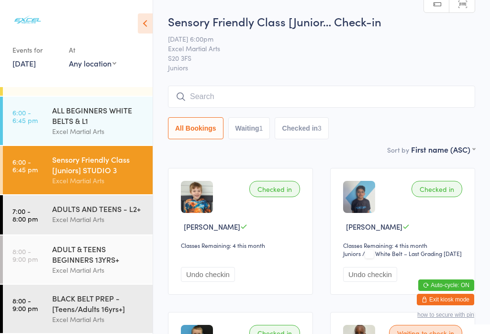
click at [62, 210] on div "ADULTS AND TEENS - L2+" at bounding box center [98, 208] width 92 height 11
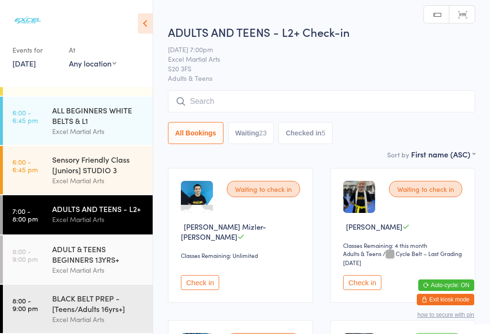
click at [60, 254] on div "ADULT & TEENS BEGINNERS 13YRS+" at bounding box center [98, 253] width 92 height 21
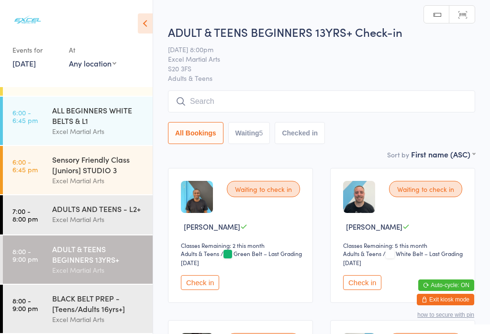
click at [61, 204] on div "ADULTS AND TEENS - L2+" at bounding box center [98, 208] width 92 height 11
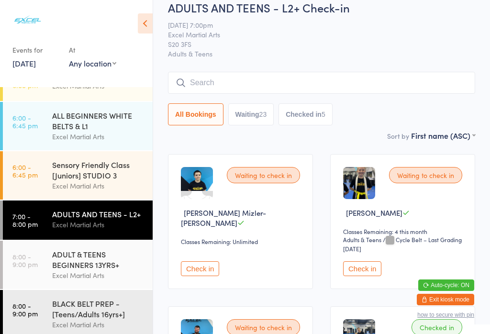
scroll to position [22, 0]
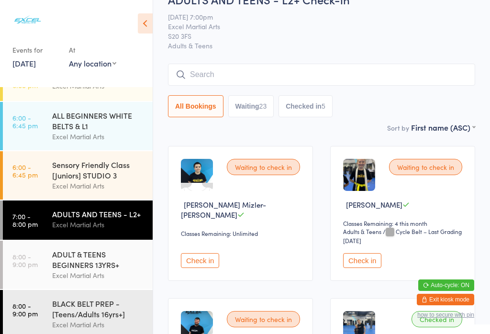
click at [118, 219] on div "ADULTS AND TEENS - L2+" at bounding box center [98, 214] width 92 height 11
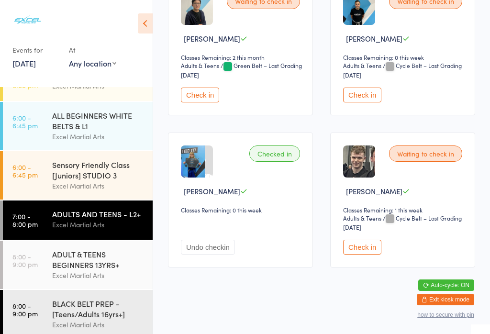
scroll to position [2046, 0]
click at [66, 315] on div "BLACK BELT PREP - [Teens/Adults 16yrs+]" at bounding box center [98, 308] width 92 height 21
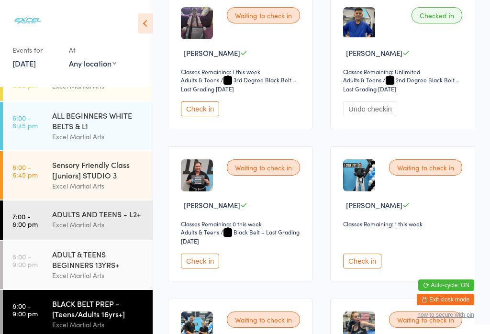
scroll to position [174, 0]
click at [204, 268] on button "Check in" at bounding box center [200, 260] width 38 height 15
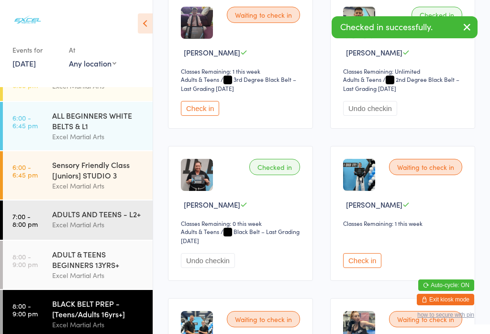
click at [108, 226] on div "Excel Martial Arts" at bounding box center [98, 224] width 92 height 11
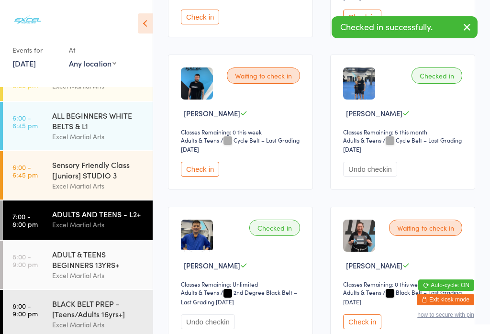
scroll to position [364, 0]
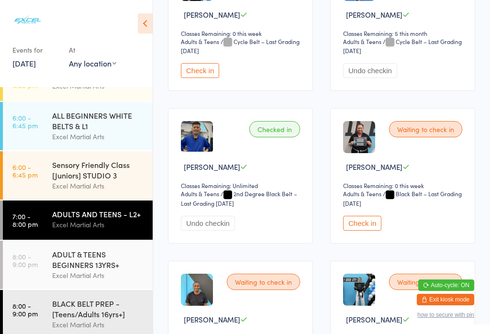
click at [369, 231] on button "Check in" at bounding box center [362, 223] width 38 height 15
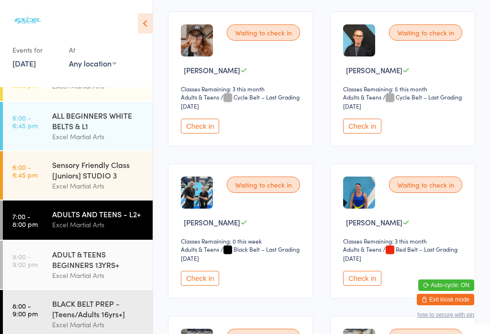
scroll to position [766, 0]
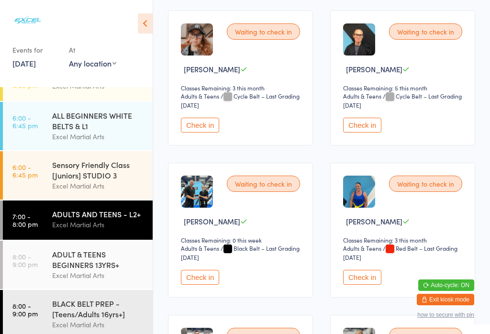
click at [369, 285] on button "Check in" at bounding box center [362, 277] width 38 height 15
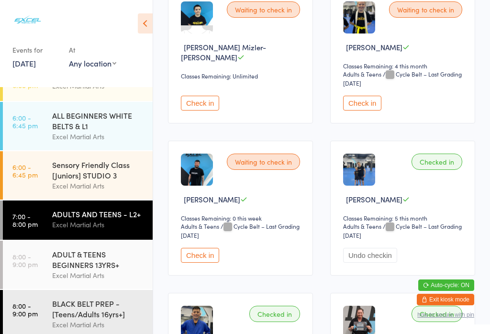
scroll to position [172, 0]
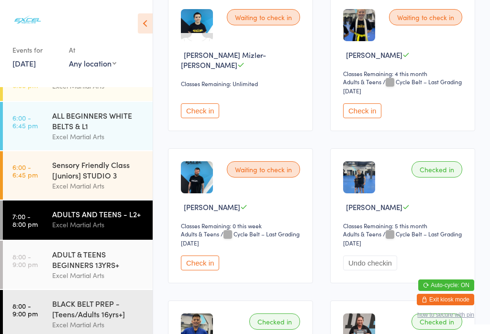
click at [205, 118] on button "Check in" at bounding box center [200, 110] width 38 height 15
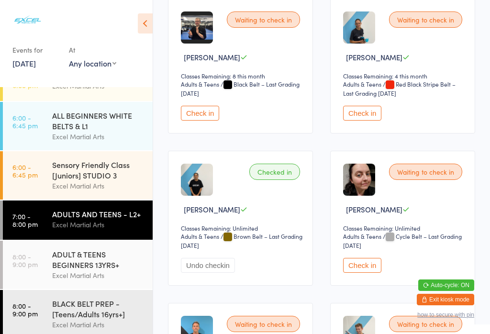
scroll to position [1395, 0]
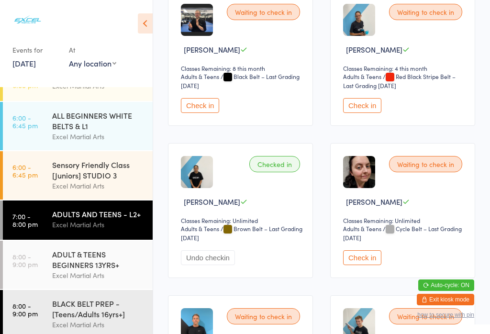
click at [359, 265] on button "Check in" at bounding box center [362, 257] width 38 height 15
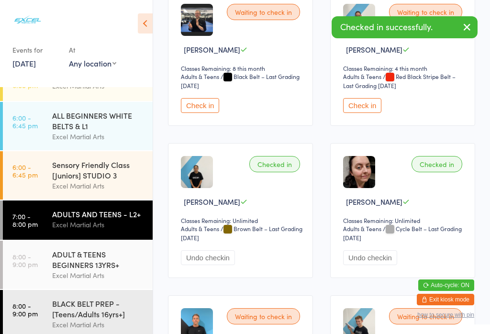
click at [57, 329] on div "Excel Martial Arts" at bounding box center [98, 324] width 92 height 11
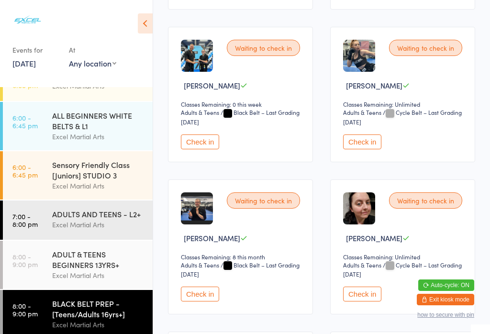
scroll to position [446, 0]
click at [360, 301] on button "Check in" at bounding box center [362, 293] width 38 height 15
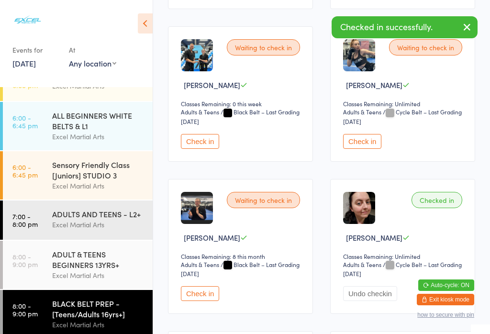
click at [68, 226] on div "Excel Martial Arts" at bounding box center [98, 224] width 92 height 11
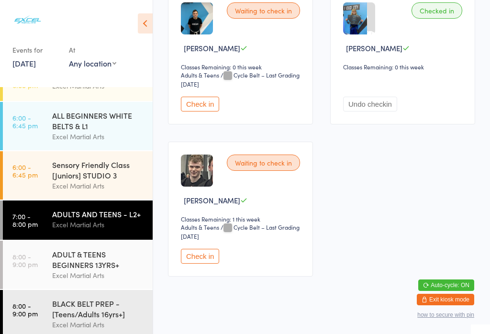
scroll to position [2158, 0]
click at [199, 111] on button "Check in" at bounding box center [200, 103] width 38 height 15
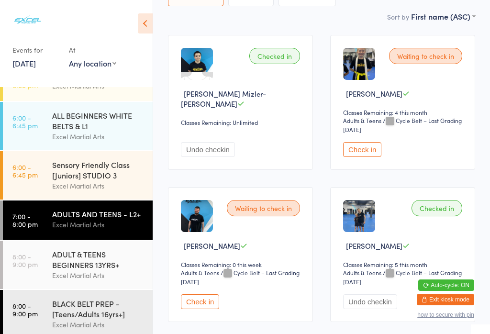
scroll to position [145, 0]
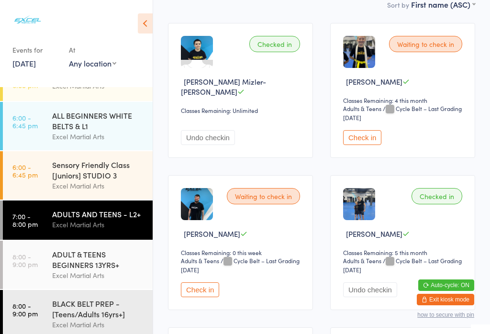
click at [210, 297] on button "Check in" at bounding box center [200, 289] width 38 height 15
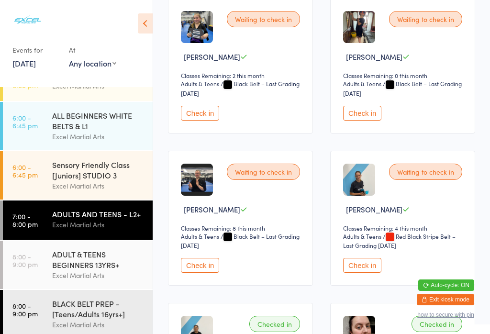
scroll to position [1236, 0]
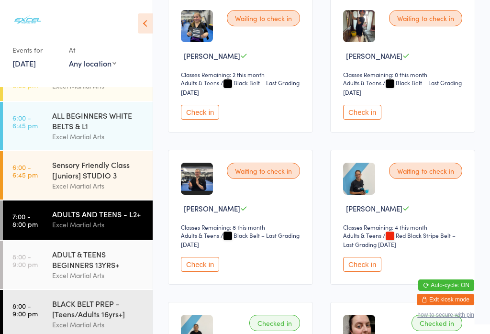
click at [361, 272] on button "Check in" at bounding box center [362, 264] width 38 height 15
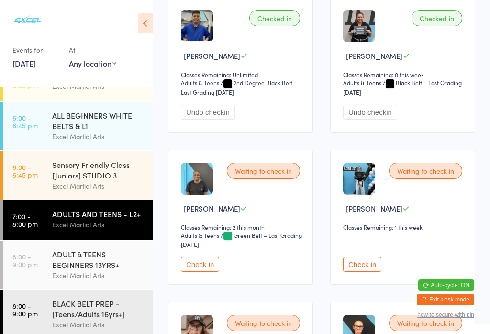
click at [373, 272] on button "Check in" at bounding box center [362, 264] width 38 height 15
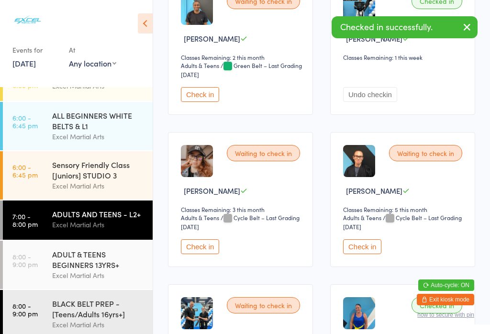
scroll to position [658, 0]
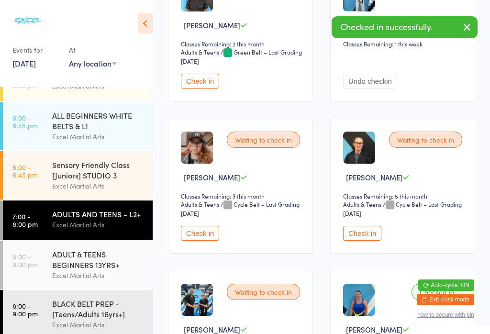
click at [190, 209] on select "Adults & Teens" at bounding box center [207, 204] width 53 height 9
click at [211, 241] on button "Check in" at bounding box center [200, 233] width 38 height 15
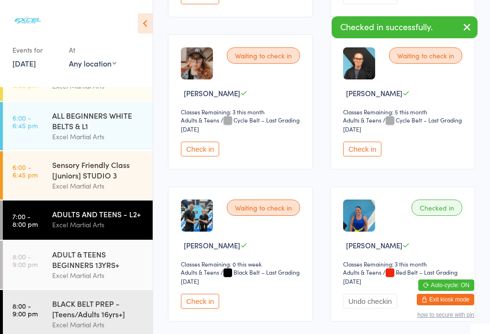
scroll to position [761, 0]
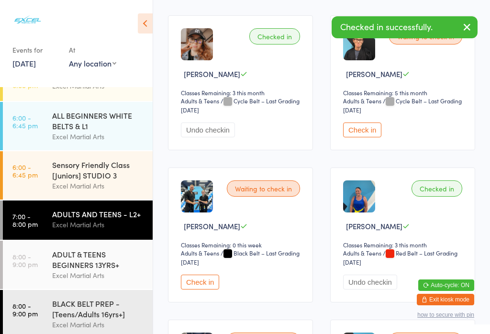
click at [86, 308] on div "BLACK BELT PREP - [Teens/Adults 16yrs+]" at bounding box center [98, 308] width 92 height 21
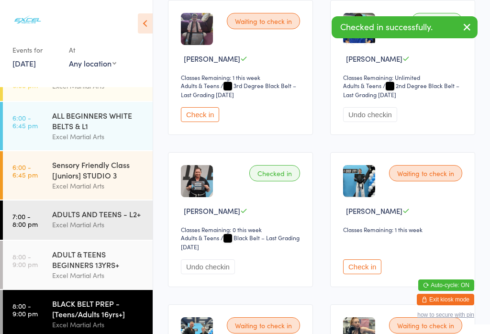
scroll to position [174, 0]
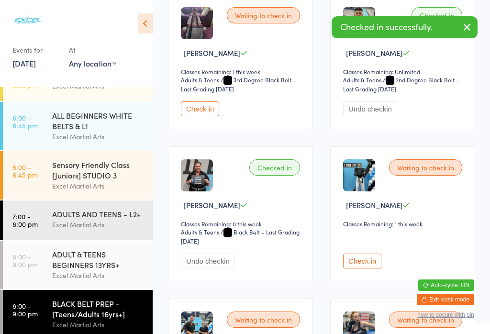
click at [366, 268] on button "Check in" at bounding box center [362, 260] width 38 height 15
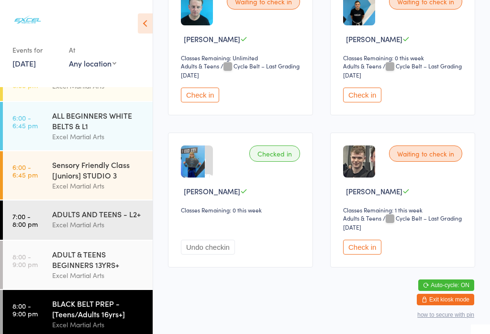
scroll to position [806, 0]
click at [95, 230] on div "Excel Martial Arts" at bounding box center [98, 224] width 92 height 11
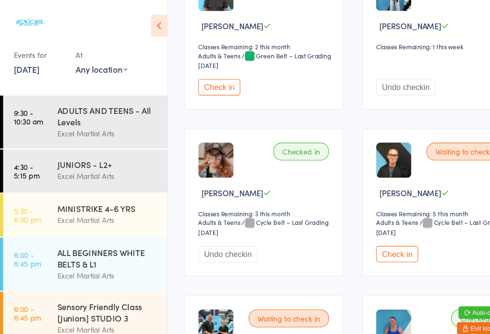
scroll to position [660, 0]
click at [125, 155] on div "JUNIORS - L2+" at bounding box center [98, 149] width 92 height 11
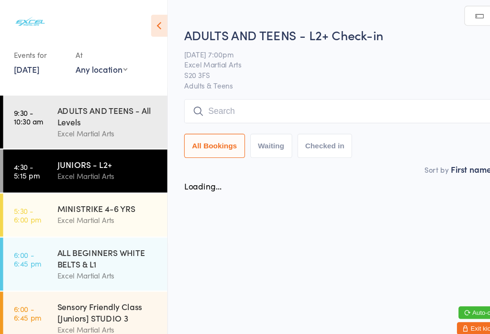
scroll to position [16, 0]
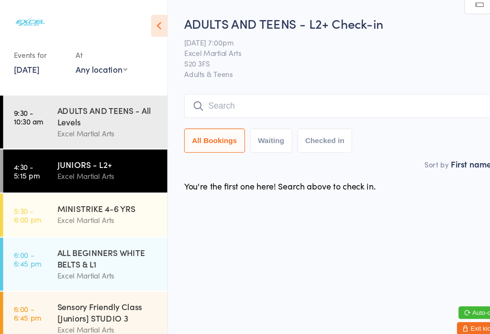
click at [248, 125] on button "Waiting" at bounding box center [247, 128] width 38 height 22
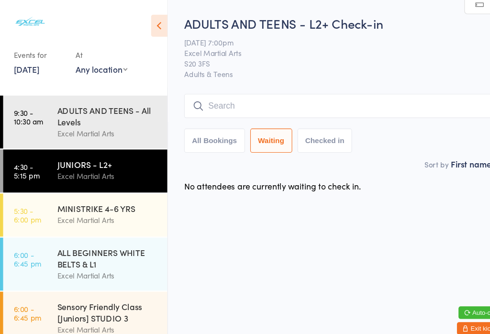
click at [253, 118] on button "Waiting" at bounding box center [247, 128] width 38 height 22
click at [251, 117] on button "Waiting" at bounding box center [247, 128] width 38 height 22
click at [99, 155] on div "Excel Martial Arts" at bounding box center [98, 160] width 92 height 11
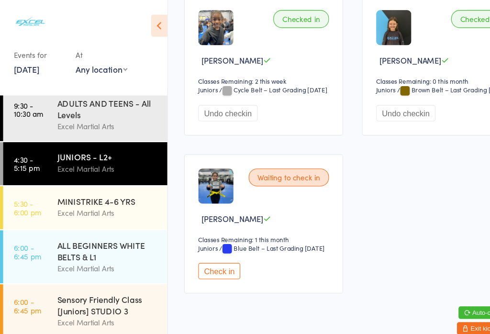
scroll to position [0, 0]
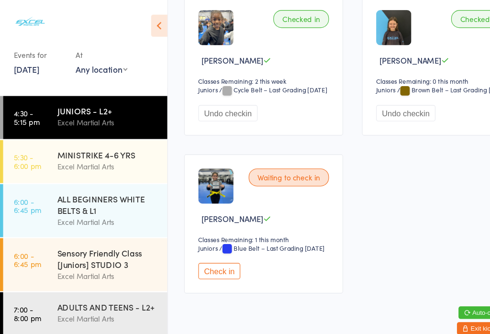
click at [97, 180] on div "ALL BEGINNERS WHITE BELTS & L1" at bounding box center [98, 186] width 92 height 21
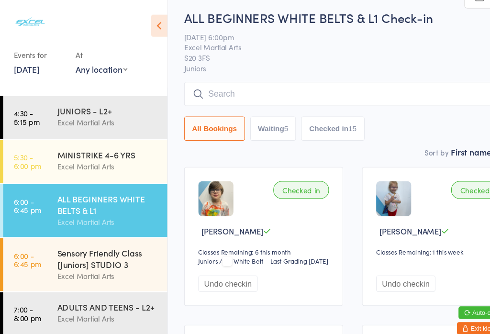
click at [259, 122] on button "Waiting 5" at bounding box center [249, 117] width 42 height 22
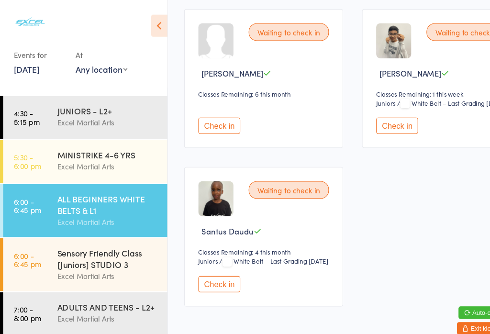
click at [207, 266] on button "Check in" at bounding box center [200, 259] width 38 height 15
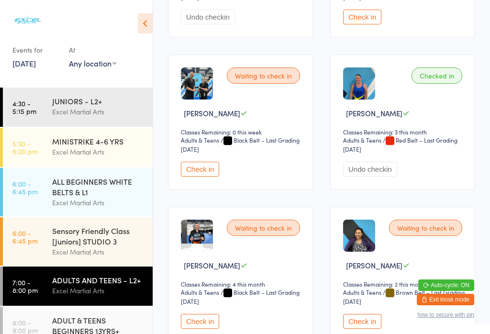
scroll to position [903, 0]
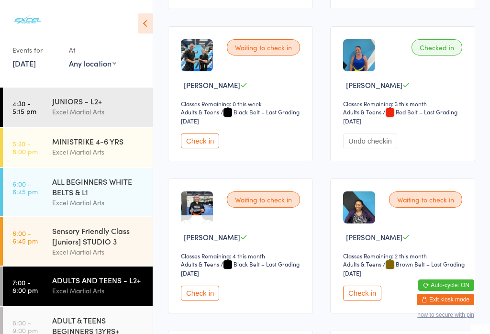
click at [201, 300] on button "Check in" at bounding box center [200, 293] width 38 height 15
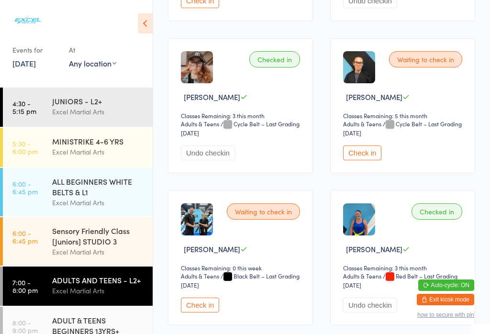
scroll to position [737, 0]
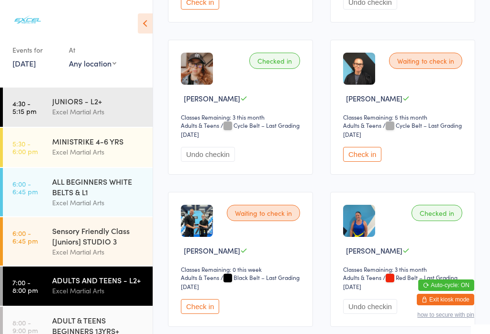
click at [370, 162] on button "Check in" at bounding box center [362, 154] width 38 height 15
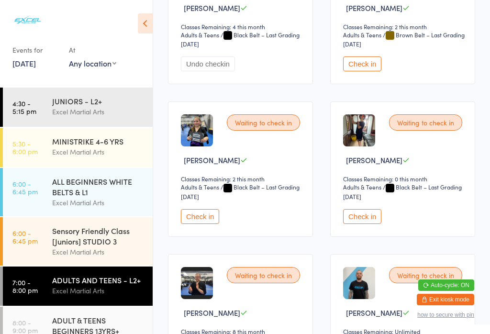
scroll to position [1227, 0]
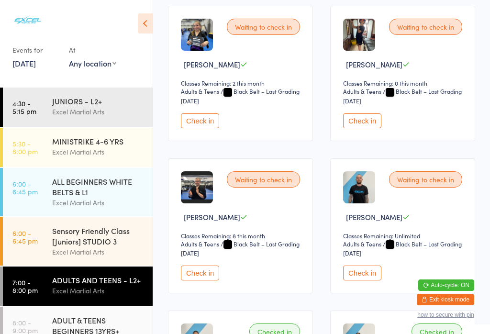
click at [207, 128] on button "Check in" at bounding box center [200, 120] width 38 height 15
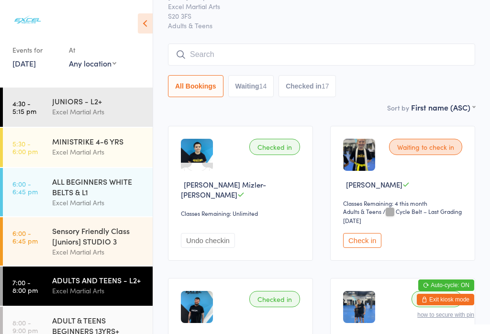
scroll to position [37, 0]
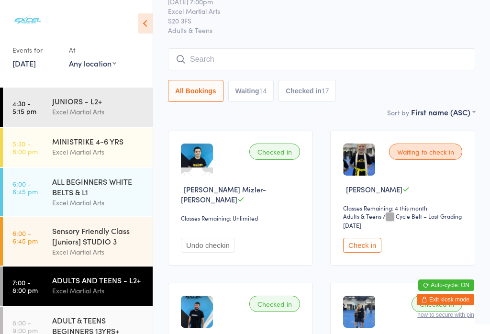
click at [365, 251] on button "Check in" at bounding box center [362, 245] width 38 height 15
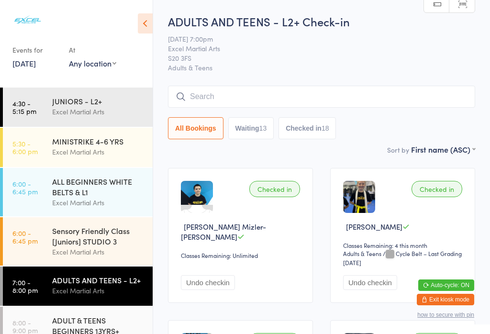
scroll to position [0, 0]
click at [210, 88] on input "search" at bounding box center [321, 97] width 307 height 22
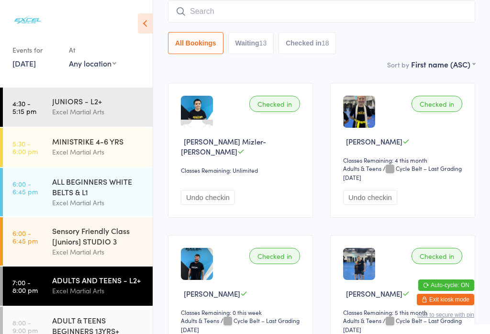
scroll to position [87, 0]
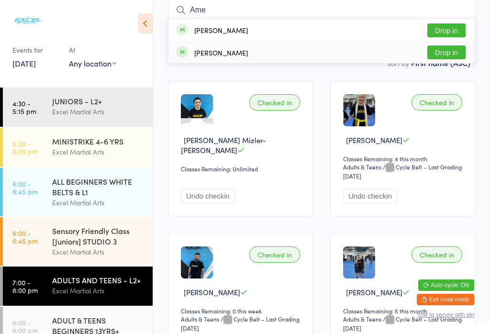
type input "Ame"
click at [440, 53] on button "Drop in" at bounding box center [446, 52] width 38 height 14
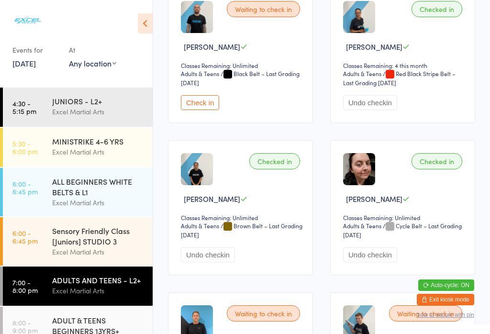
scroll to position [1546, 0]
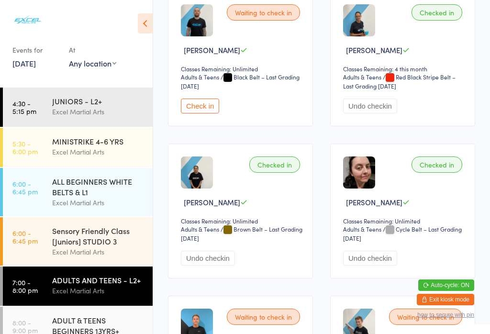
click at [203, 113] on button "Check in" at bounding box center [200, 106] width 38 height 15
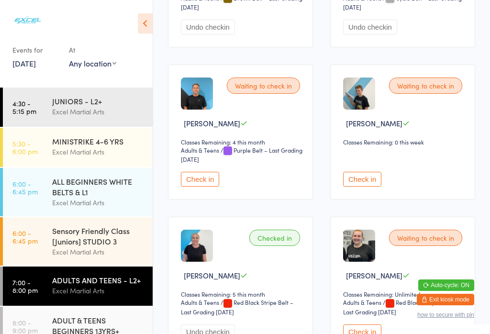
scroll to position [1778, 0]
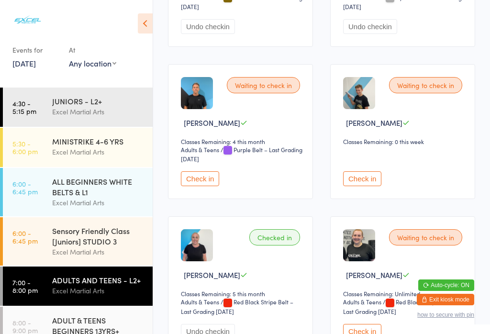
click at [367, 186] on button "Check in" at bounding box center [362, 178] width 38 height 15
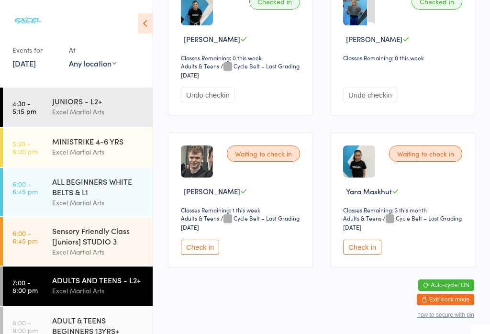
click at [198, 254] on button "Check in" at bounding box center [200, 247] width 38 height 15
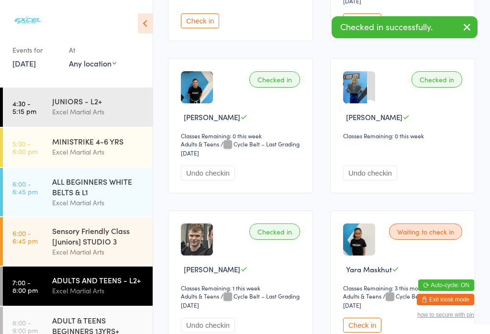
scroll to position [115, 0]
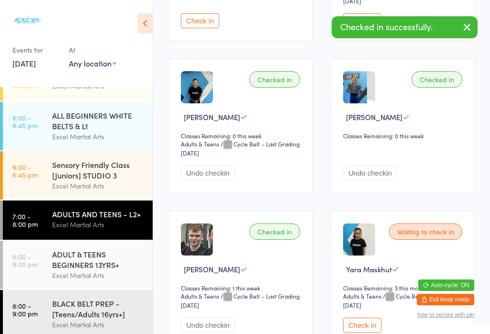
click at [82, 329] on div "Excel Martial Arts" at bounding box center [98, 324] width 92 height 11
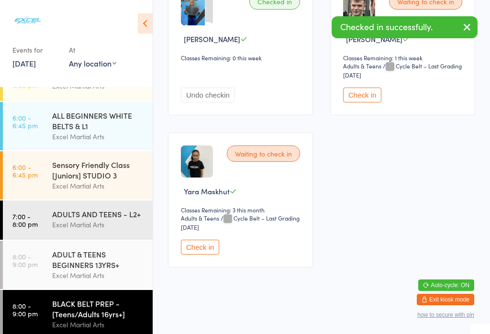
scroll to position [962, 0]
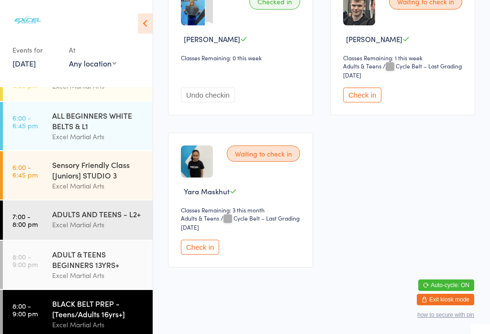
click at [367, 102] on button "Check in" at bounding box center [362, 95] width 38 height 15
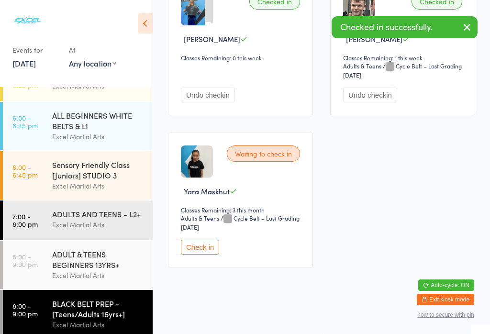
click at [103, 219] on div "ADULTS AND TEENS - L2+" at bounding box center [98, 214] width 92 height 11
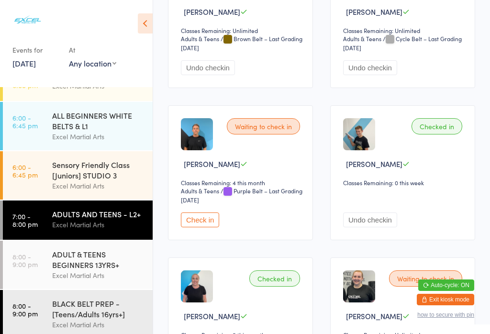
scroll to position [1738, 0]
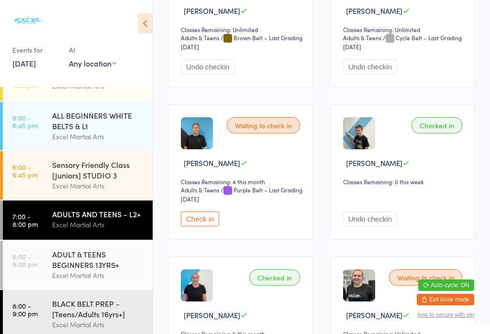
click at [196, 226] on button "Check in" at bounding box center [200, 218] width 38 height 15
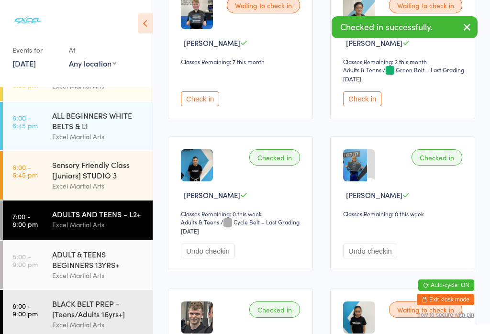
scroll to position [2170, 0]
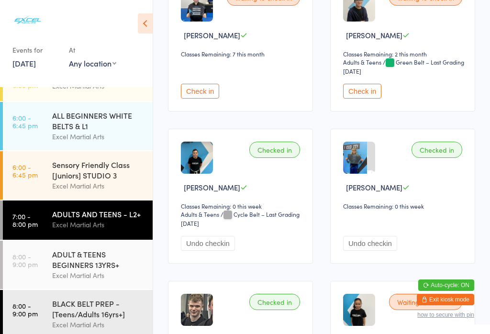
click at [197, 99] on button "Check in" at bounding box center [200, 91] width 38 height 15
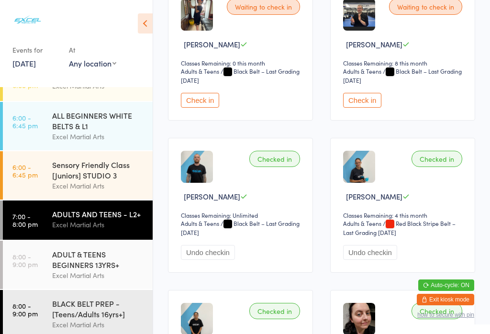
scroll to position [1370, 0]
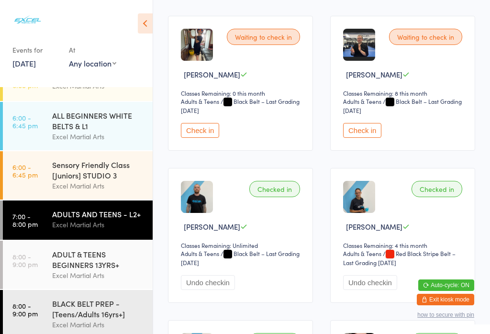
click at [364, 138] on button "Check in" at bounding box center [362, 130] width 38 height 15
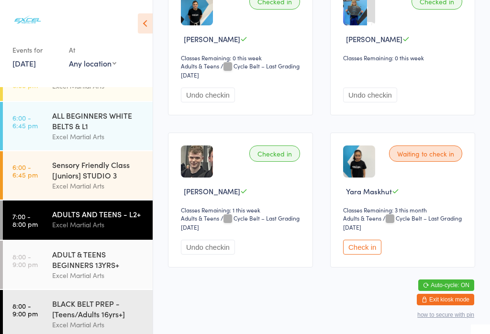
scroll to position [2361, 0]
click at [358, 254] on button "Check in" at bounding box center [362, 247] width 38 height 15
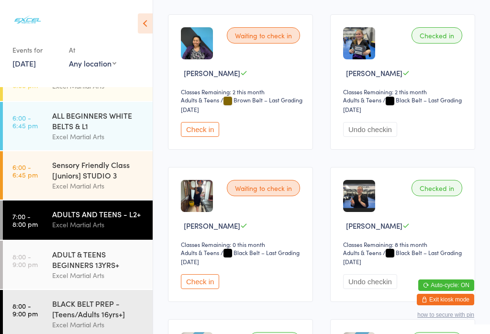
scroll to position [1215, 0]
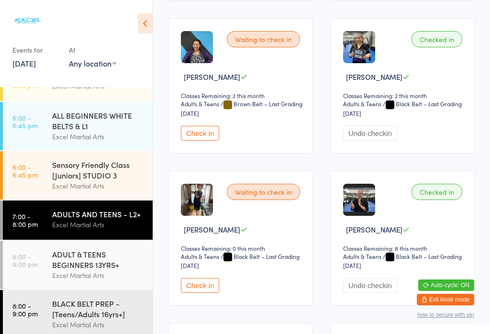
click at [212, 141] on button "Check in" at bounding box center [200, 133] width 38 height 15
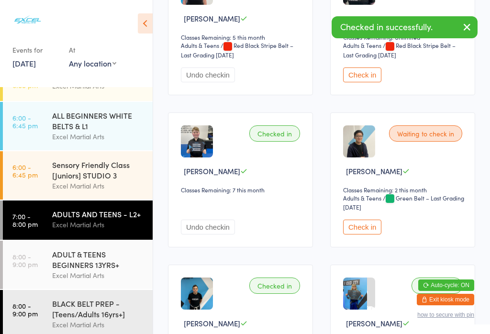
scroll to position [2054, 0]
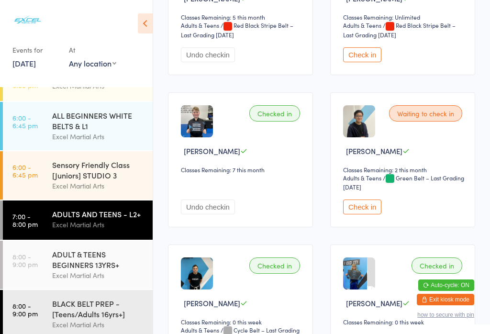
click at [361, 214] on button "Check in" at bounding box center [362, 206] width 38 height 15
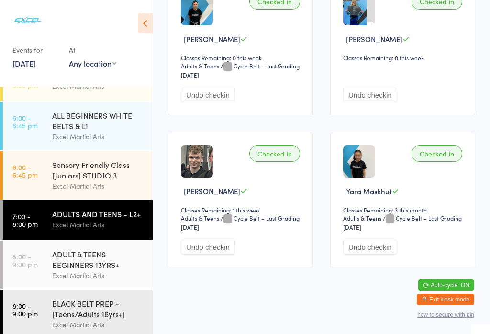
scroll to position [2337, 0]
click at [81, 270] on div "ADULT & TEENS BEGINNERS 13YRS+" at bounding box center [98, 259] width 92 height 21
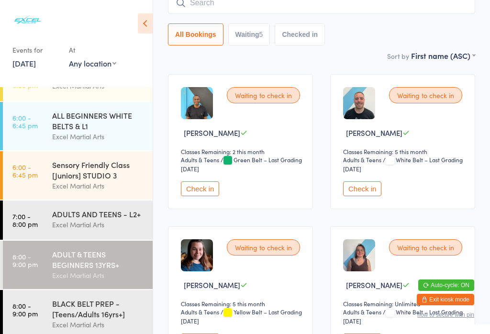
scroll to position [93, 0]
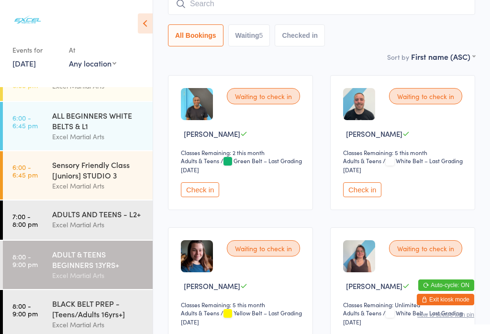
click at [87, 237] on div "ADULTS AND TEENS - L2+ Excel Martial Arts" at bounding box center [102, 219] width 100 height 38
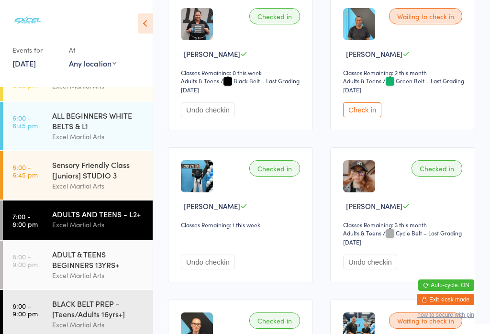
scroll to position [630, 0]
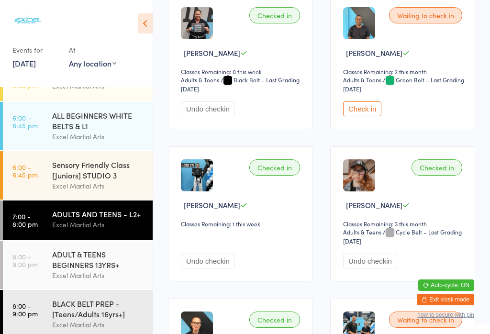
click at [365, 116] on button "Check in" at bounding box center [362, 108] width 38 height 15
click at [77, 177] on div "Sensory Friendly Class [Juniors] STUDIO 3" at bounding box center [98, 169] width 92 height 21
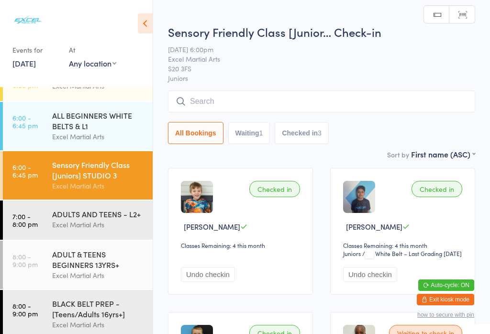
click at [39, 222] on link "7:00 - 8:00 pm ADULTS AND TEENS - L2+ Excel Martial Arts" at bounding box center [78, 219] width 150 height 39
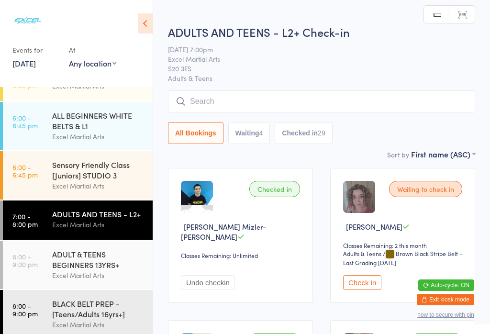
click at [357, 288] on button "Check in" at bounding box center [362, 282] width 38 height 15
